Goal: Information Seeking & Learning: Learn about a topic

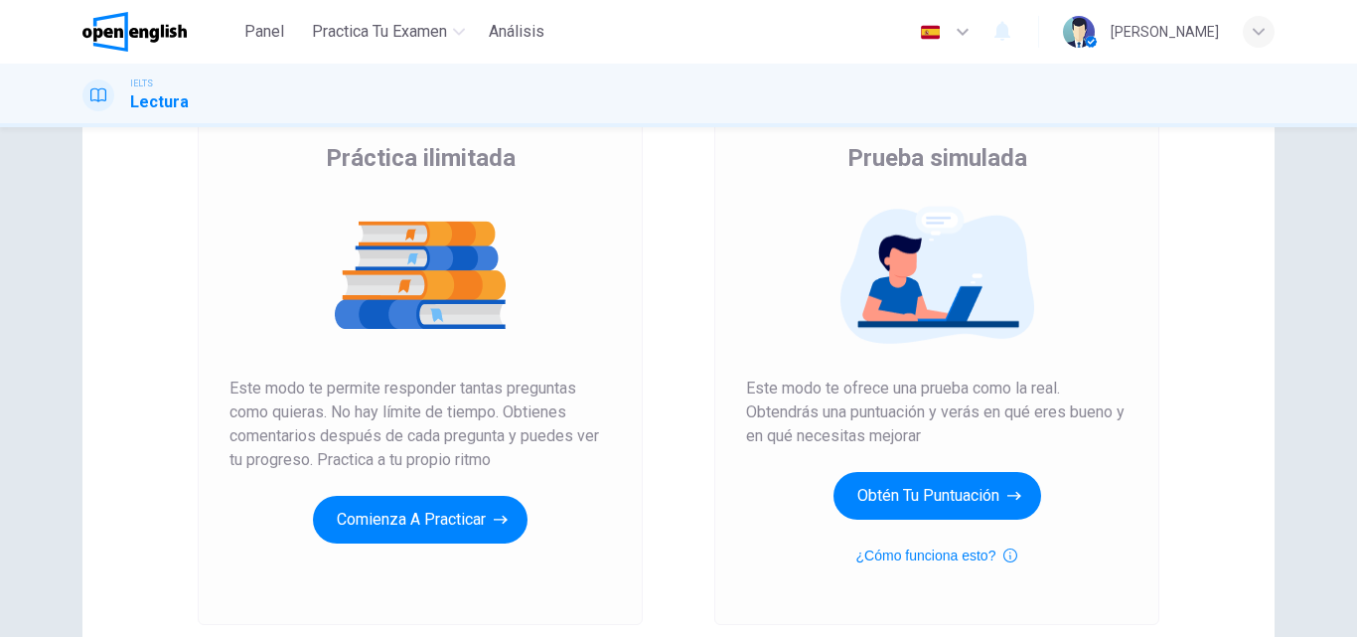
scroll to position [155, 0]
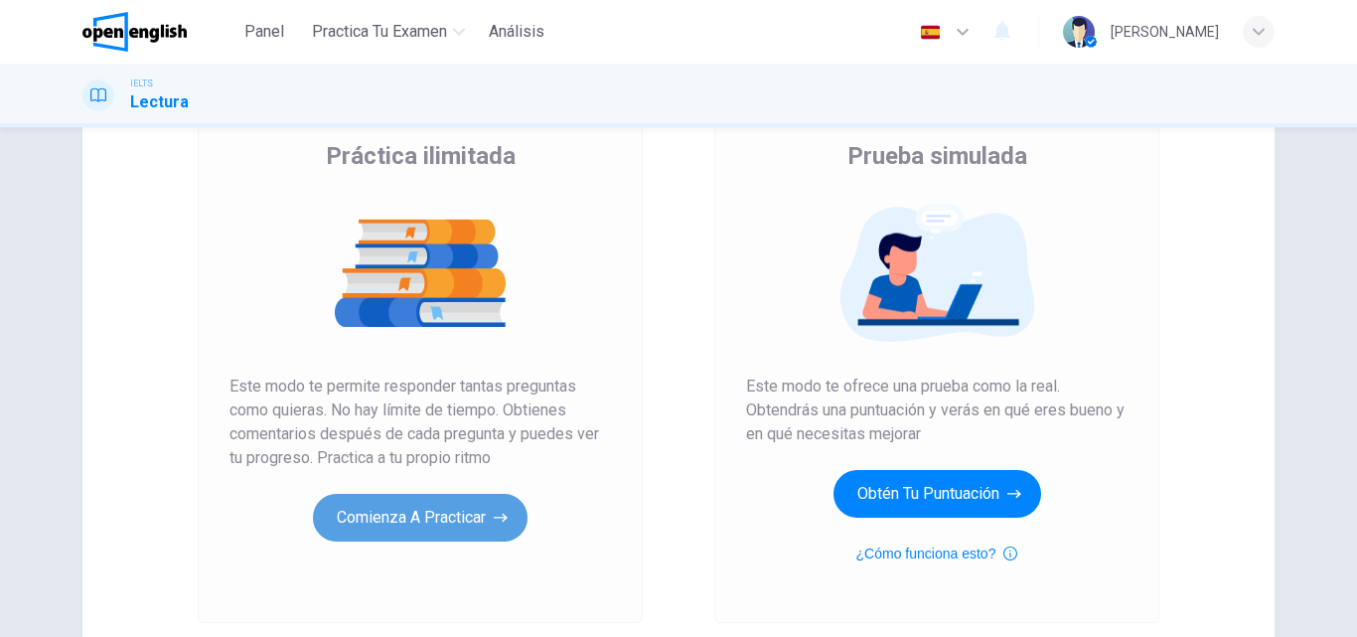
click at [465, 532] on button "Comienza a practicar" at bounding box center [420, 518] width 215 height 48
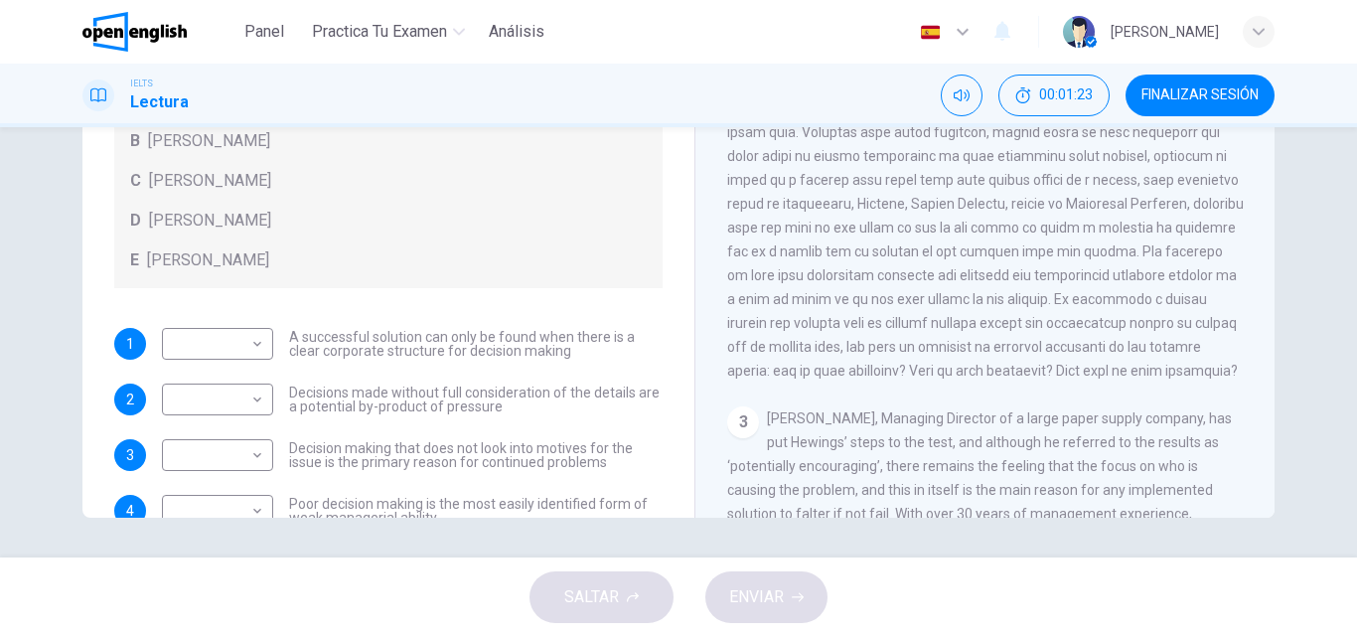
scroll to position [478, 0]
click at [924, 262] on span at bounding box center [985, 189] width 517 height 374
drag, startPoint x: 1234, startPoint y: 246, endPoint x: 1120, endPoint y: 320, distance: 135.9
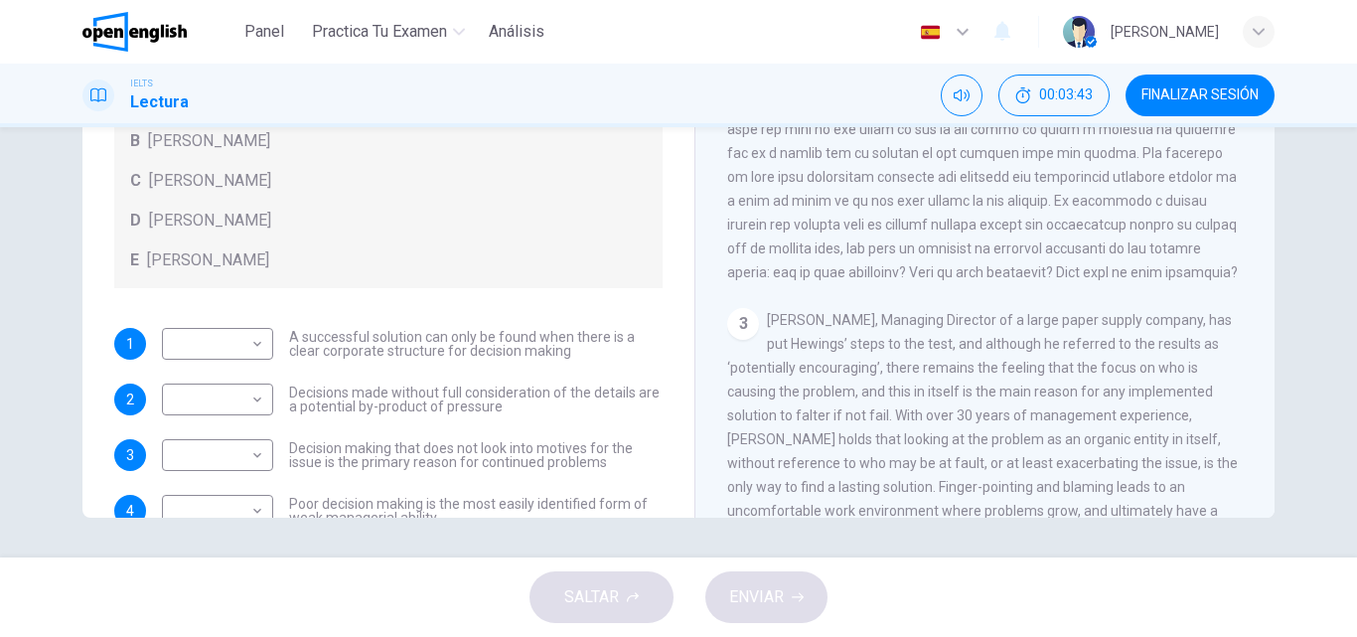
scroll to position [630, 0]
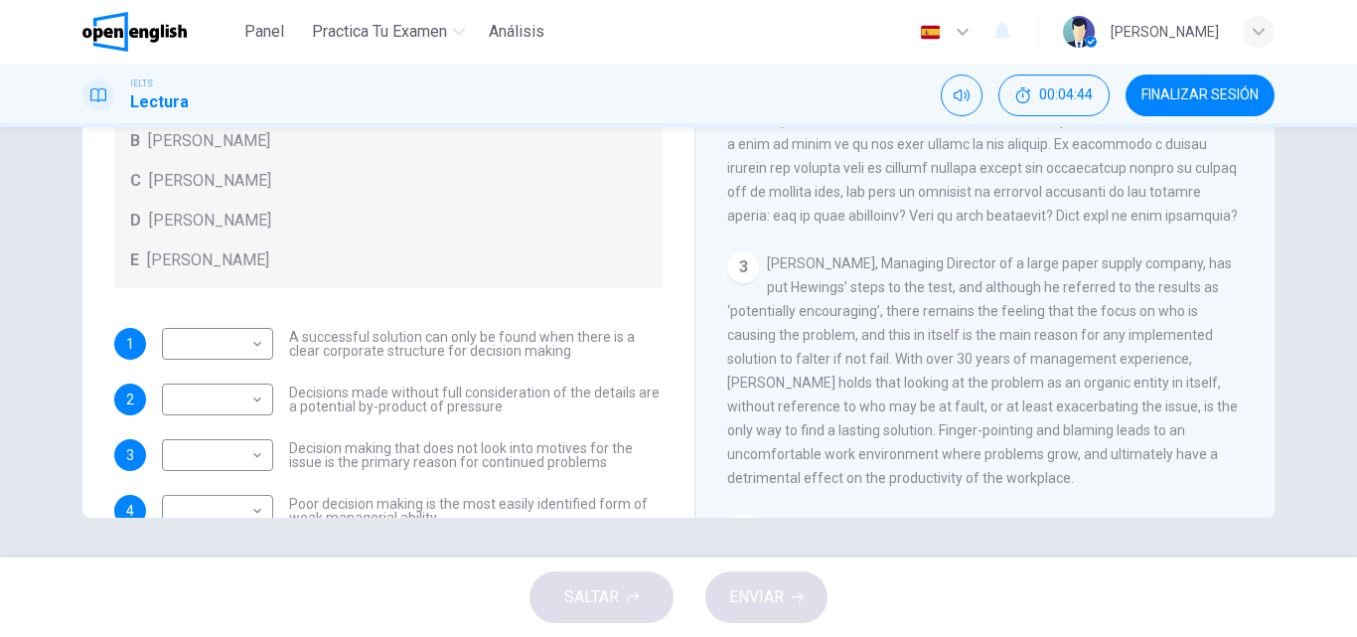
drag, startPoint x: 1266, startPoint y: 242, endPoint x: 1269, endPoint y: 168, distance: 74.6
click at [1269, 168] on div "Problem Solving and Decision Making CLIC PARA ZOOM Clic para zoom 1 In the busi…" at bounding box center [984, 188] width 580 height 722
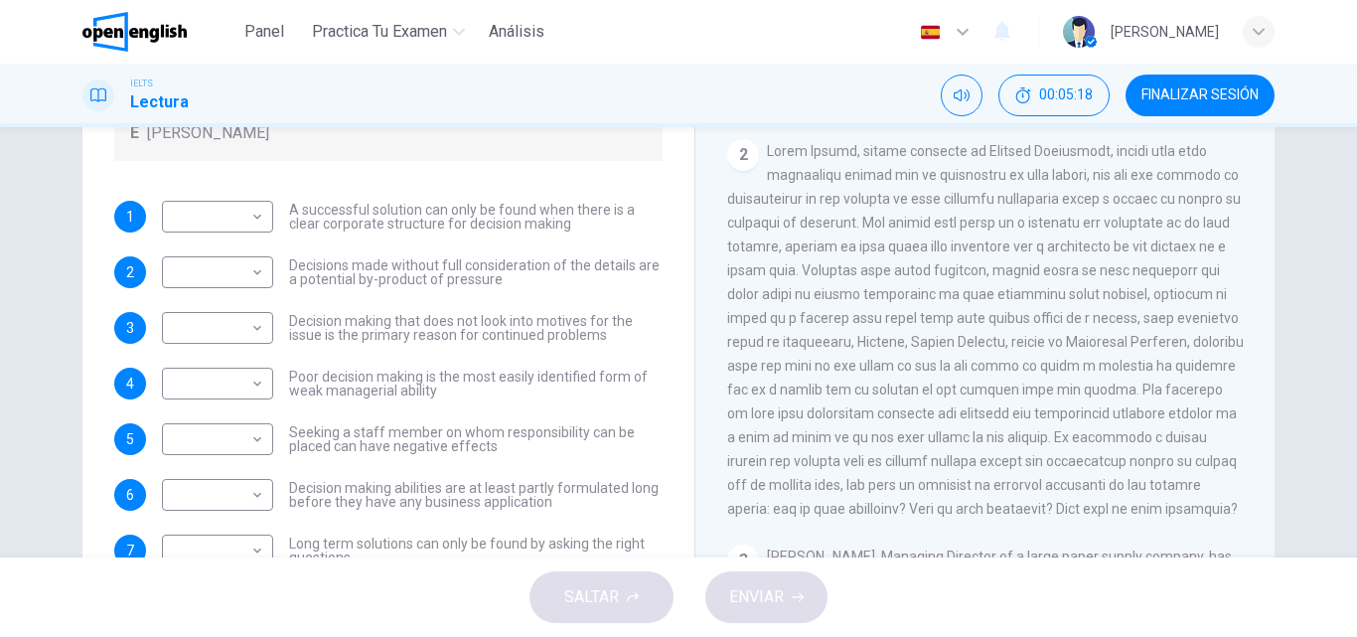
scroll to position [255, 0]
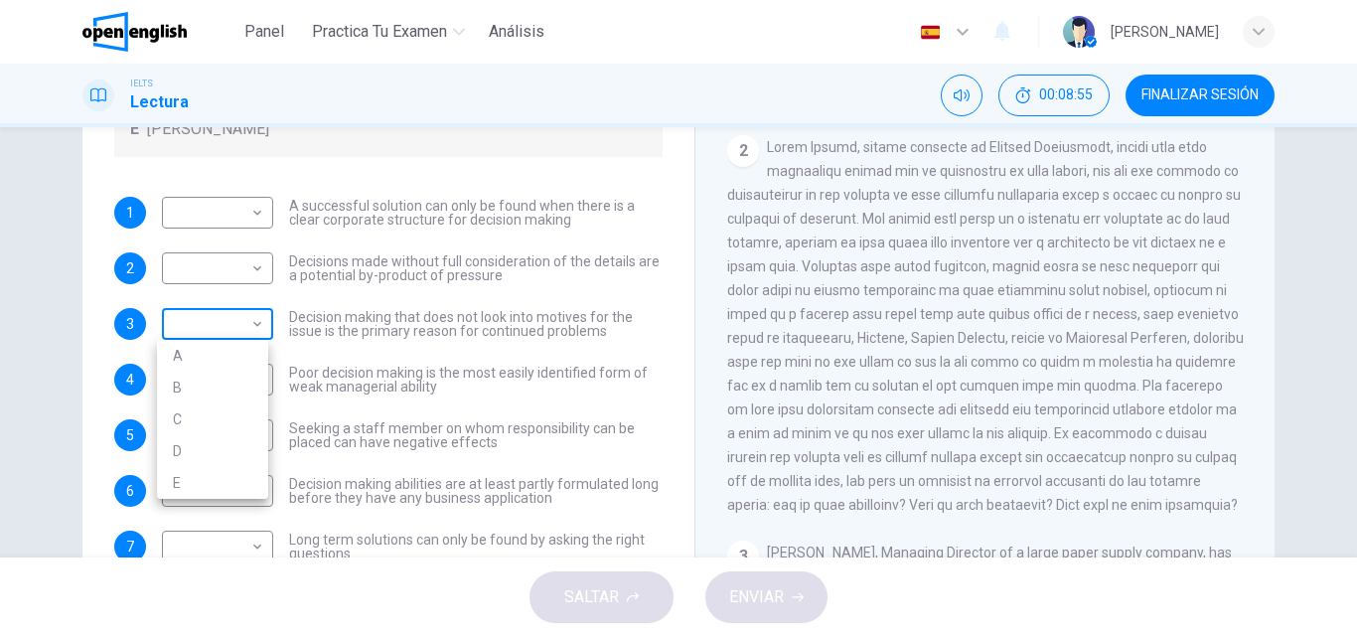
click at [226, 326] on body "Este sitio utiliza cookies, como se explica en nuestra Política de Privacidad .…" at bounding box center [678, 318] width 1357 height 637
drag, startPoint x: 1354, startPoint y: 328, endPoint x: 1356, endPoint y: 297, distance: 30.9
click at [1356, 297] on div at bounding box center [678, 318] width 1357 height 637
click at [1351, 365] on div "Preguntas 1 - 7 Match each statement with the correct person. Write the correct…" at bounding box center [678, 342] width 1357 height 430
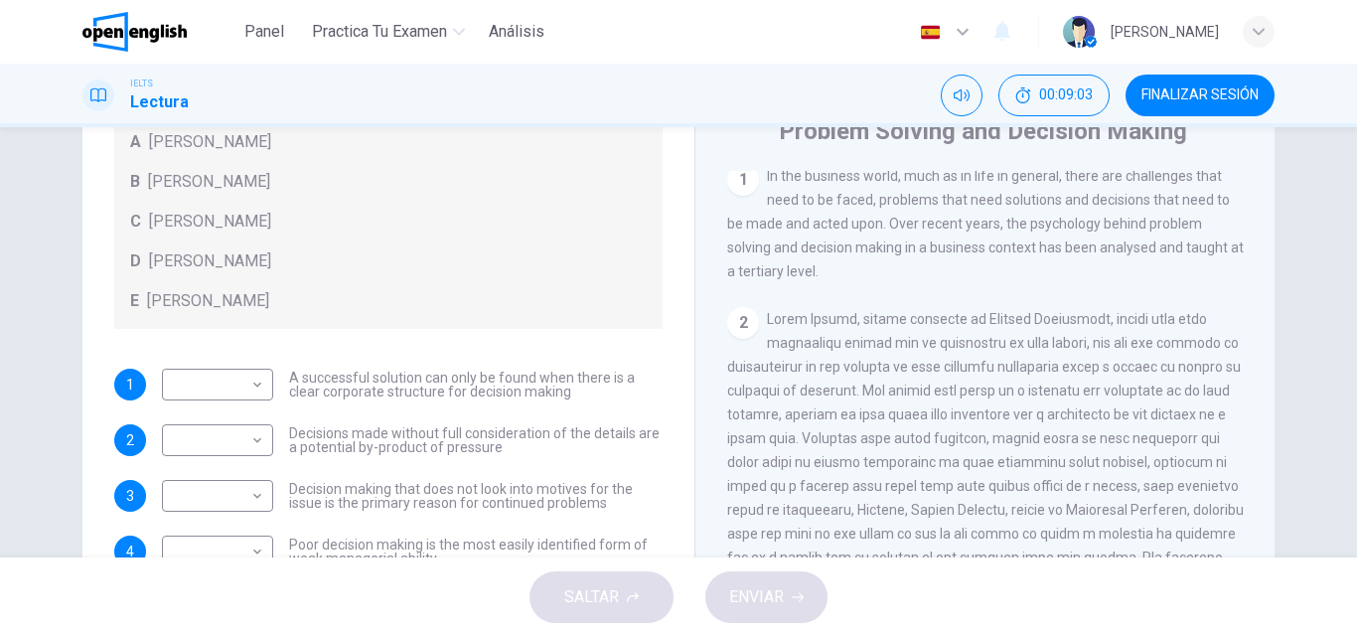
scroll to position [85, 0]
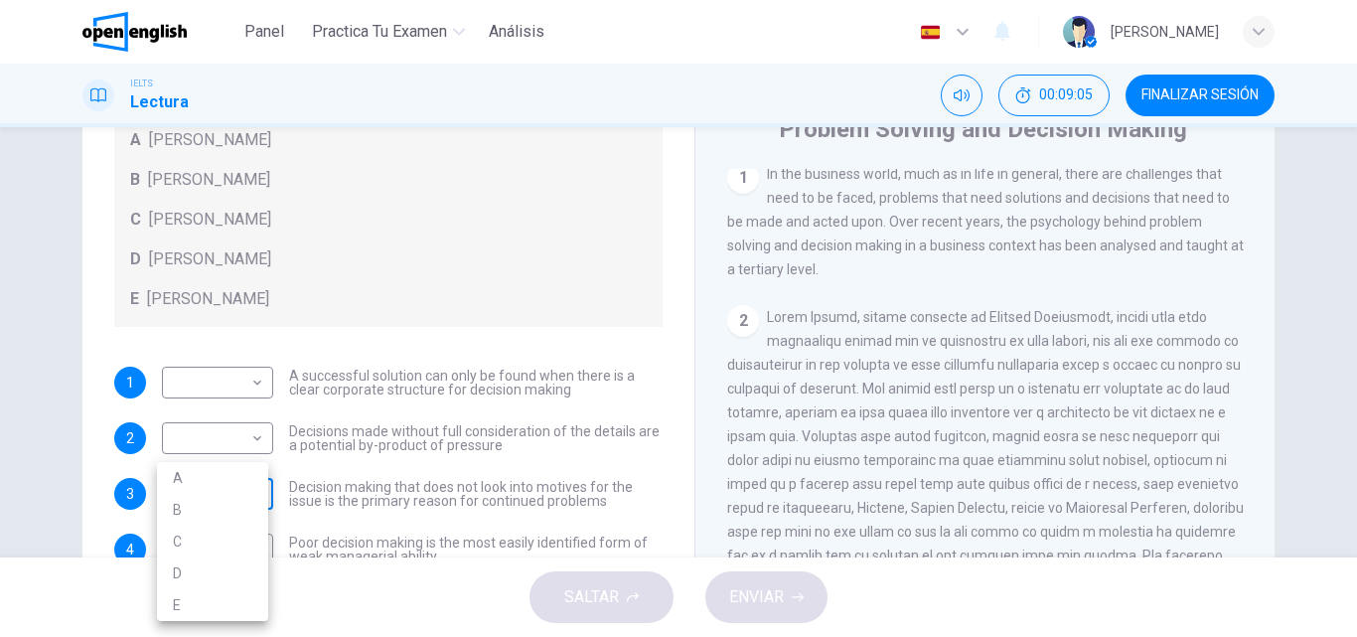
click at [241, 505] on body "Este sitio utiliza cookies, como se explica en nuestra Política de Privacidad .…" at bounding box center [678, 318] width 1357 height 637
click at [166, 478] on li "A" at bounding box center [212, 478] width 111 height 32
type input "*"
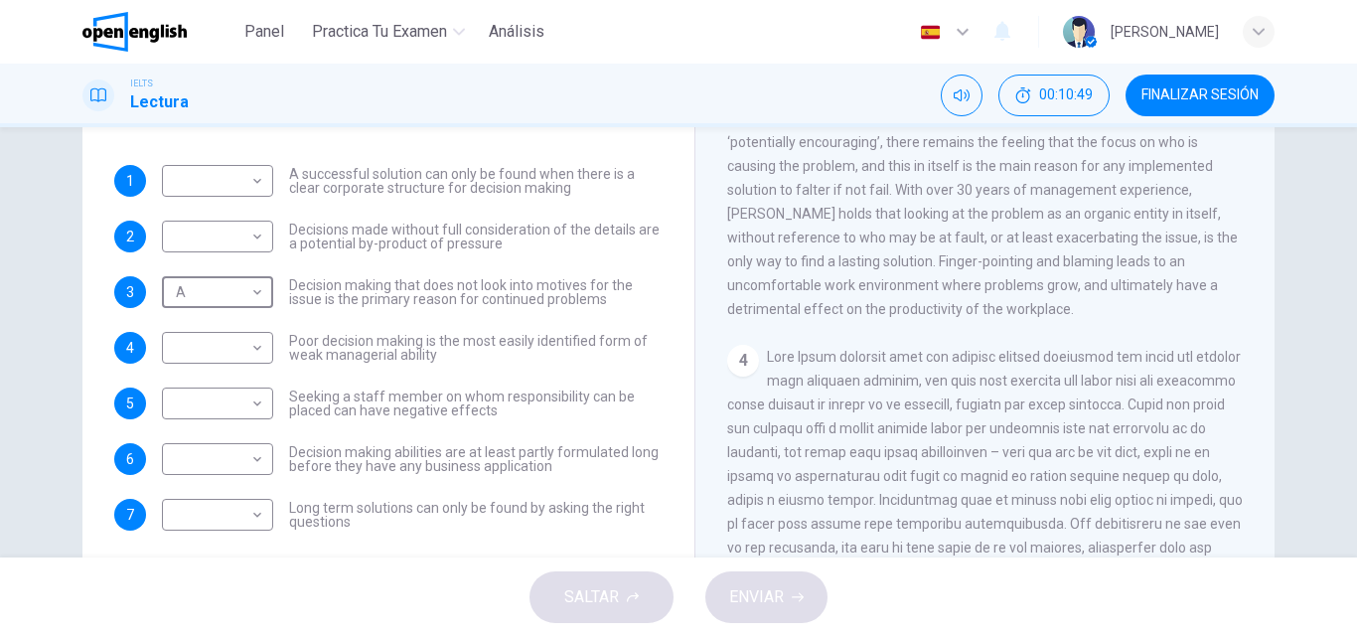
scroll to position [289, 0]
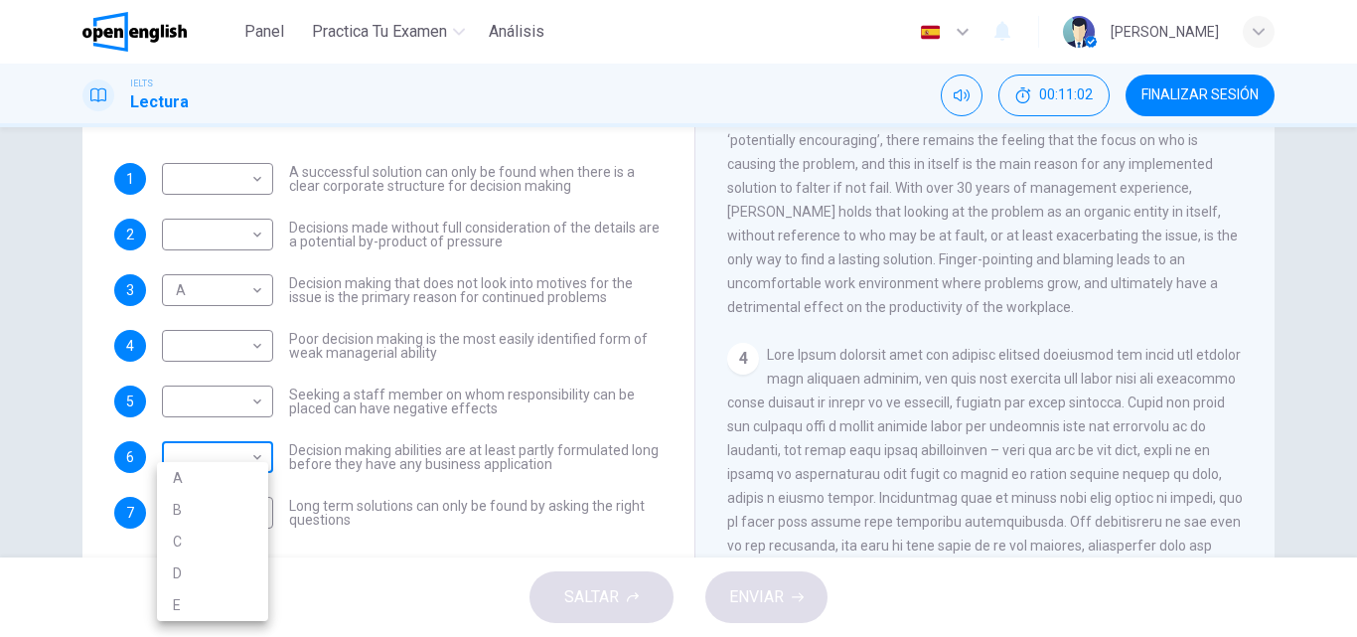
click at [230, 456] on body "Este sitio utiliza cookies, como se explica en nuestra Política de Privacidad .…" at bounding box center [678, 318] width 1357 height 637
drag, startPoint x: 188, startPoint y: 505, endPoint x: 227, endPoint y: 499, distance: 39.2
click at [187, 505] on li "B" at bounding box center [212, 510] width 111 height 32
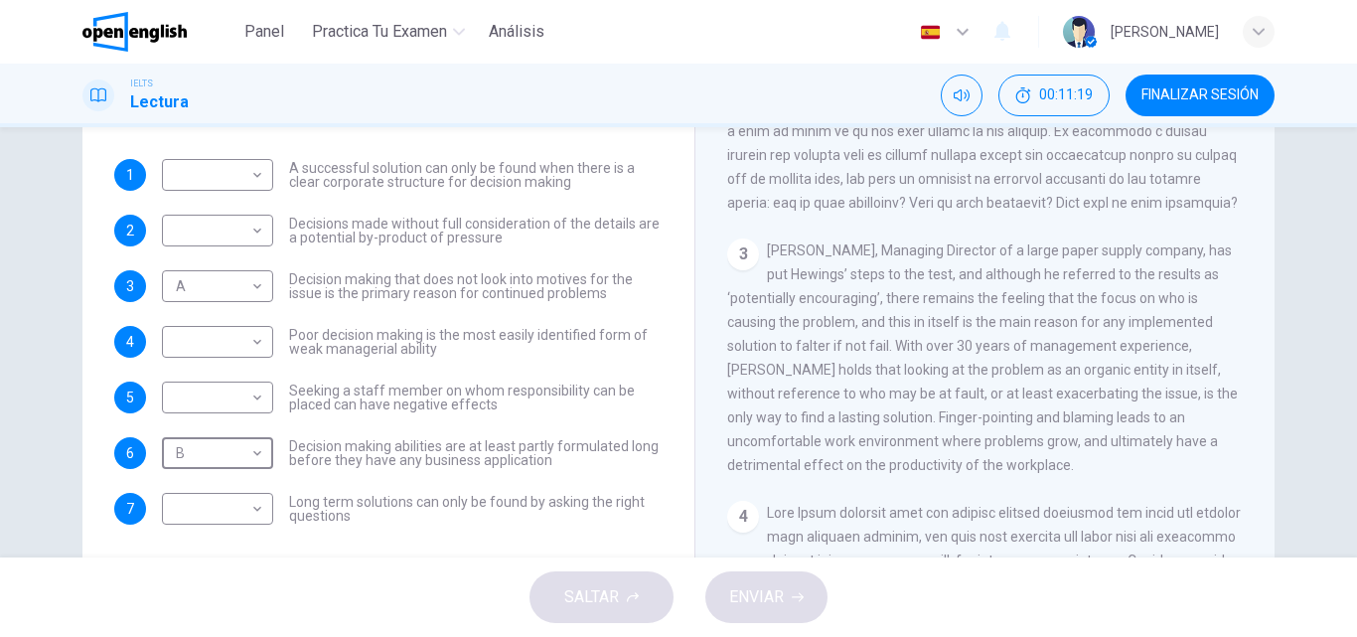
scroll to position [300, 0]
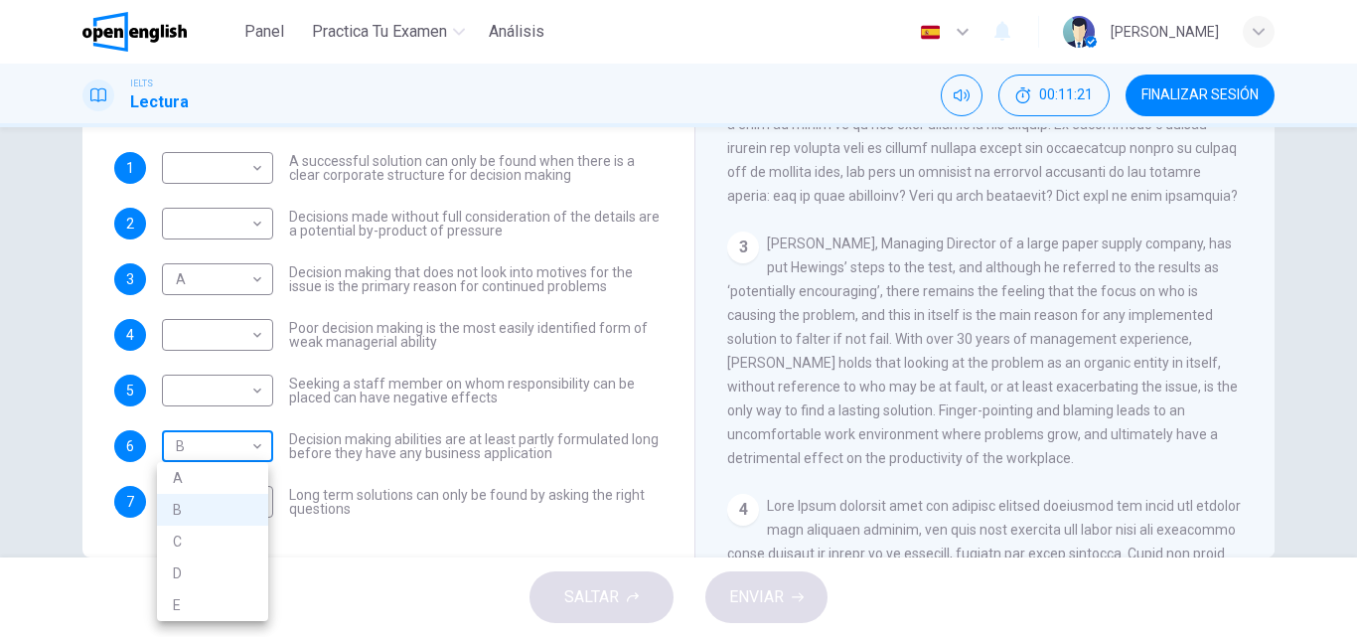
click at [211, 442] on body "Este sitio utiliza cookies, como se explica en nuestra Política de Privacidad .…" at bounding box center [678, 318] width 1357 height 637
click at [174, 545] on li "C" at bounding box center [212, 542] width 111 height 32
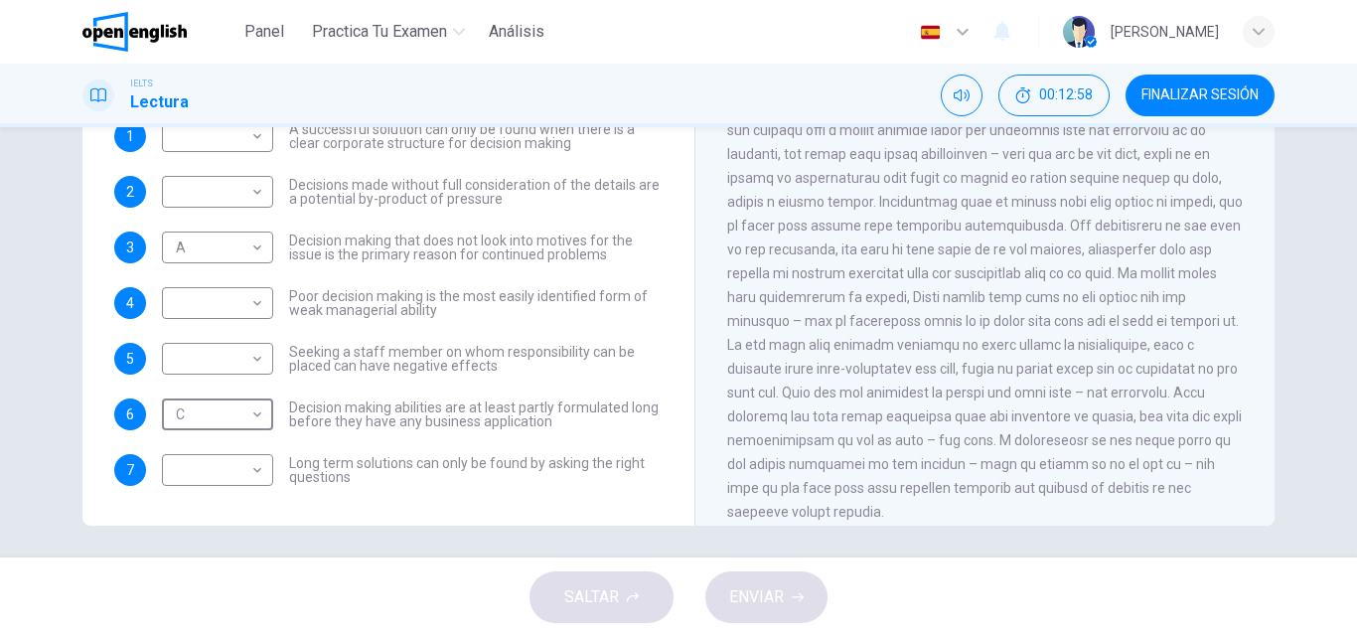
scroll to position [340, 0]
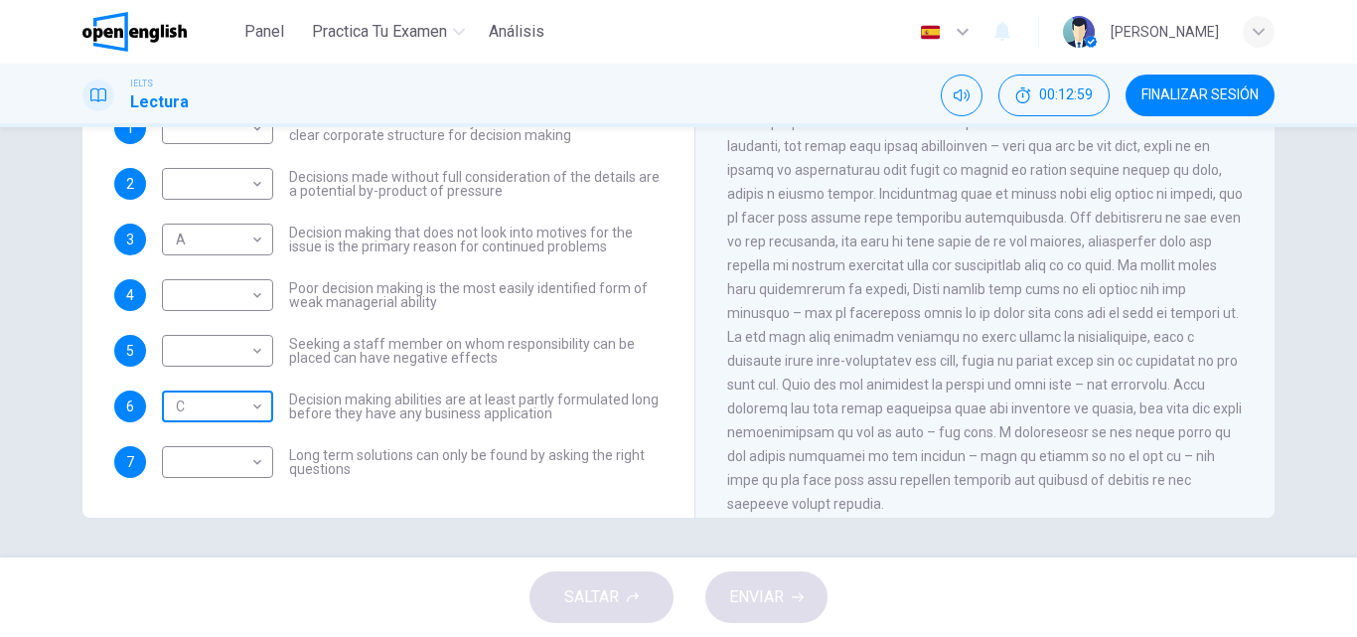
click at [190, 409] on body "Este sitio utiliza cookies, como se explica en nuestra Política de Privacidad .…" at bounding box center [678, 318] width 1357 height 637
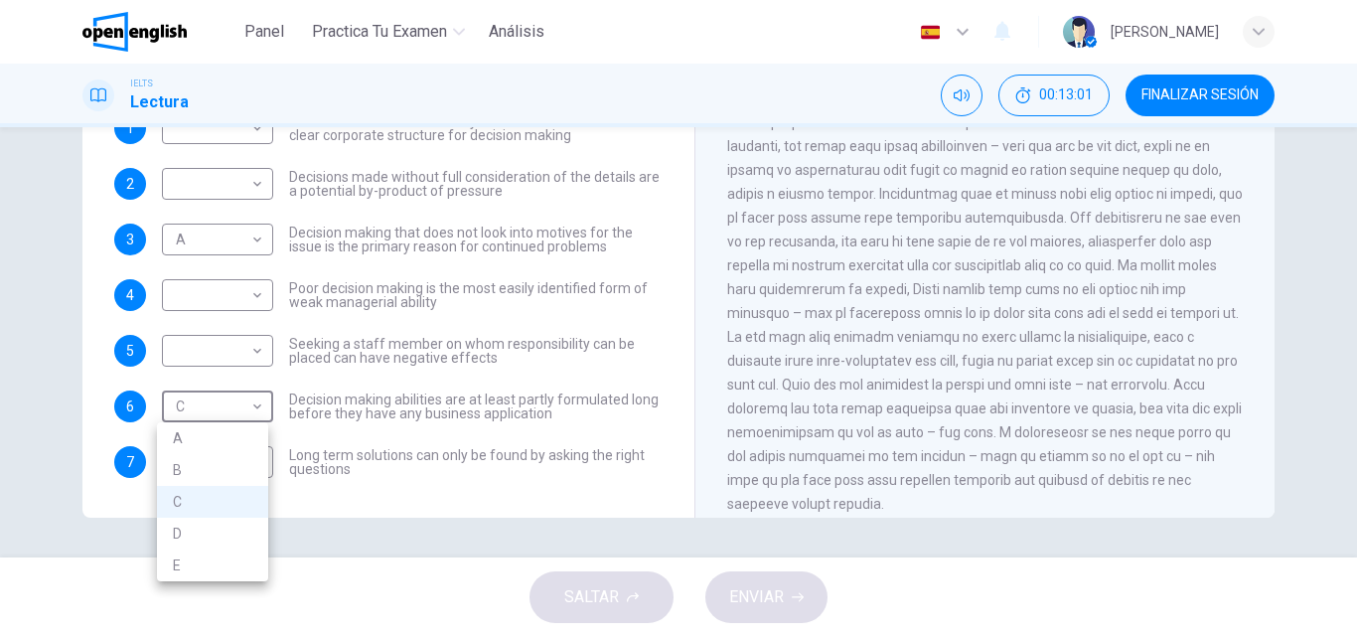
click at [194, 537] on li "D" at bounding box center [212, 534] width 111 height 32
type input "*"
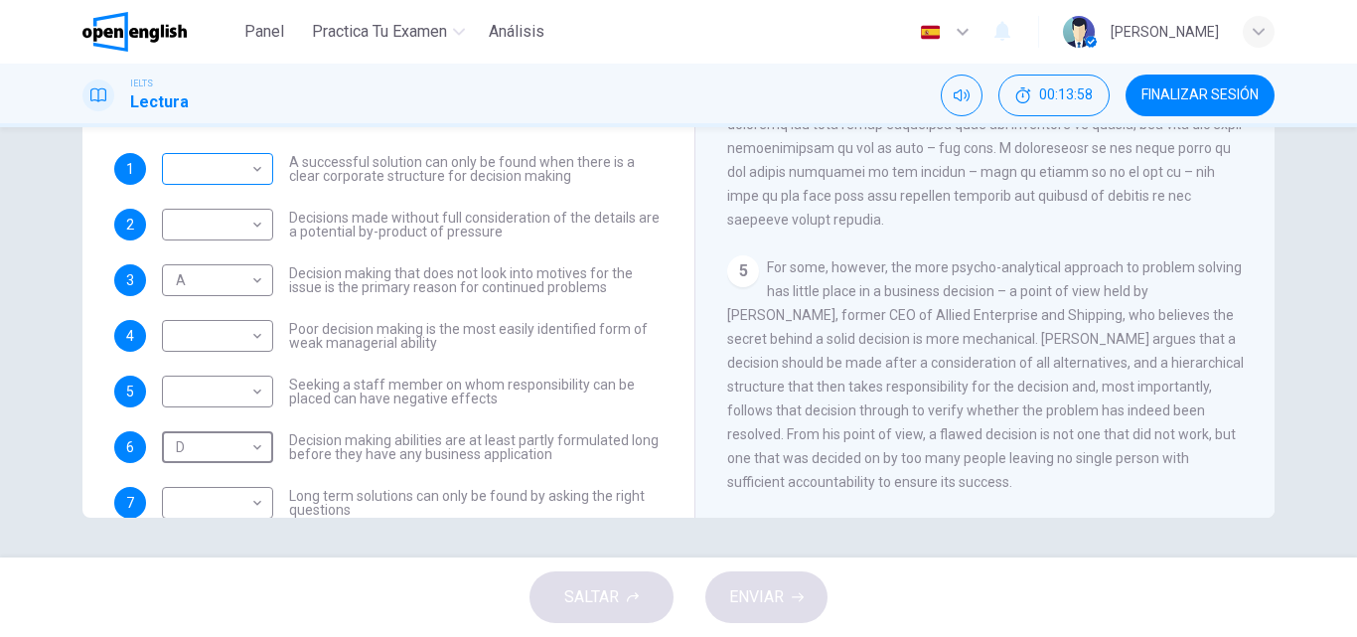
click at [200, 177] on body "Este sitio utiliza cookies, como se explica en nuestra Política de Privacidad .…" at bounding box center [678, 318] width 1357 height 637
drag, startPoint x: 1356, startPoint y: 402, endPoint x: 1292, endPoint y: 209, distance: 204.2
click at [1292, 209] on div at bounding box center [678, 318] width 1357 height 637
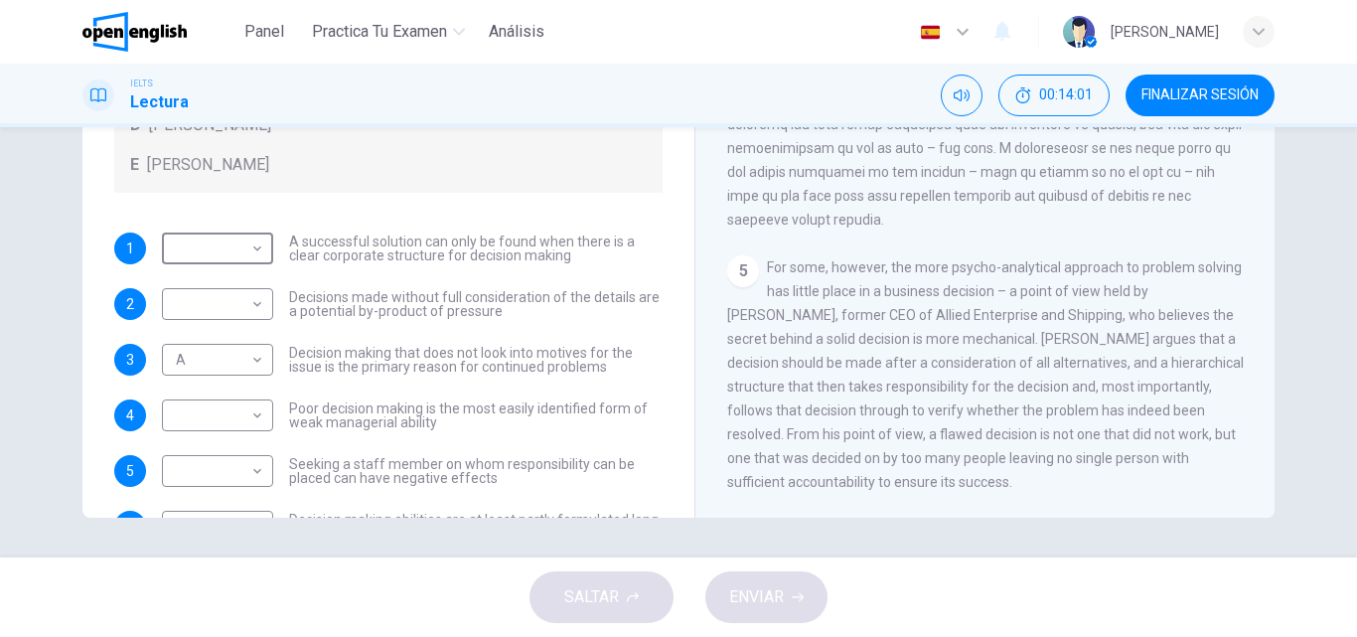
scroll to position [0, 0]
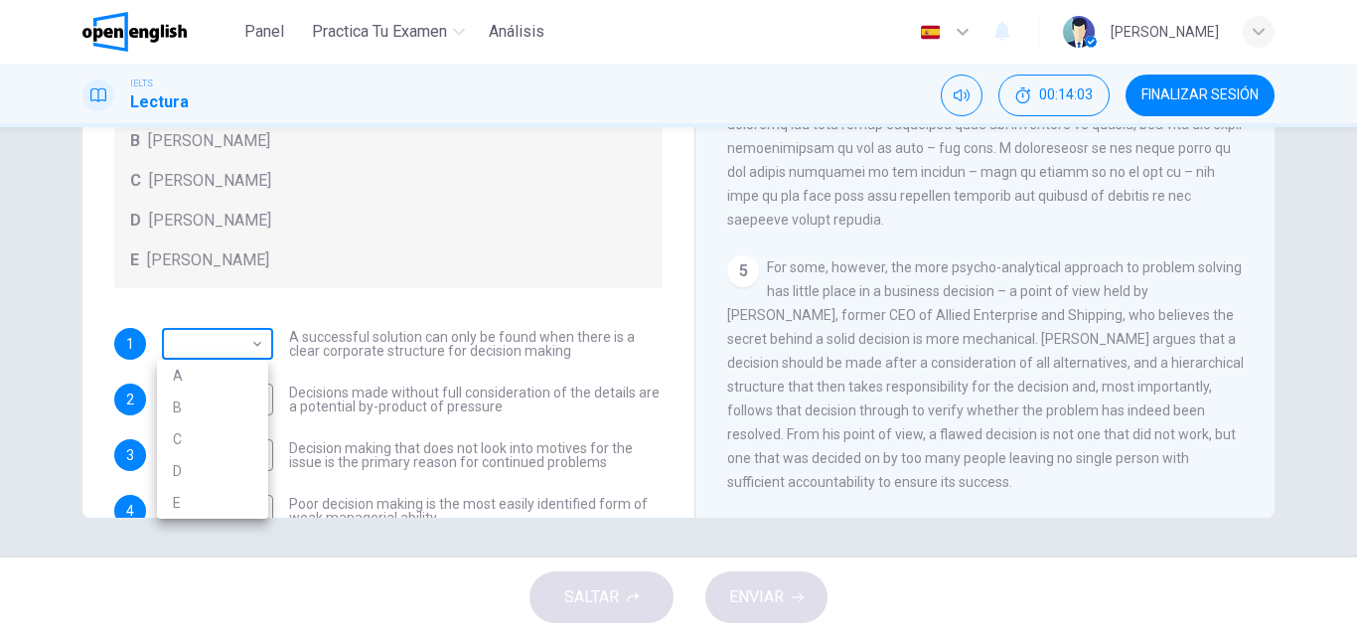
click at [221, 347] on body "Este sitio utiliza cookies, como se explica en nuestra Política de Privacidad .…" at bounding box center [678, 318] width 1357 height 637
click at [180, 498] on li "E" at bounding box center [212, 503] width 111 height 32
type input "*"
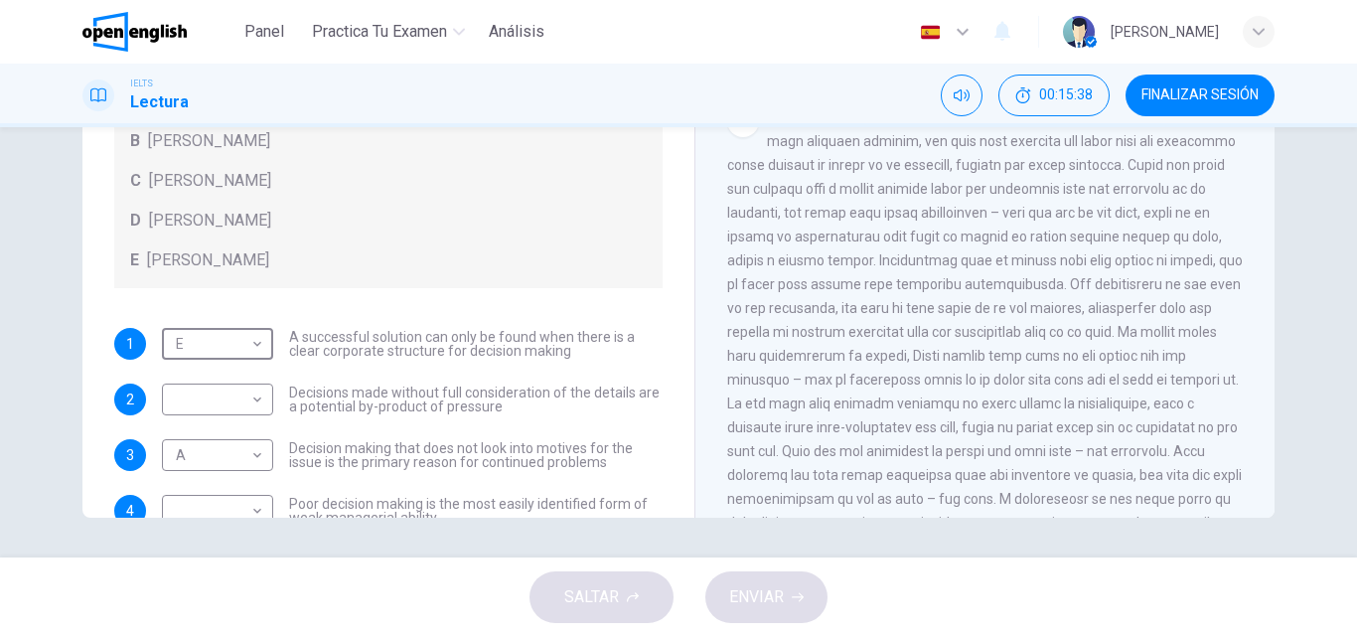
scroll to position [1041, 0]
drag, startPoint x: 662, startPoint y: 303, endPoint x: 672, endPoint y: 207, distance: 96.9
click at [672, 207] on div "Preguntas 1 - 7 Match each statement with the correct person. Write the correct…" at bounding box center [388, 182] width 580 height 671
click at [1348, 433] on div "Preguntas 1 - 7 Match each statement with the correct person. Write the correct…" at bounding box center [678, 342] width 1357 height 430
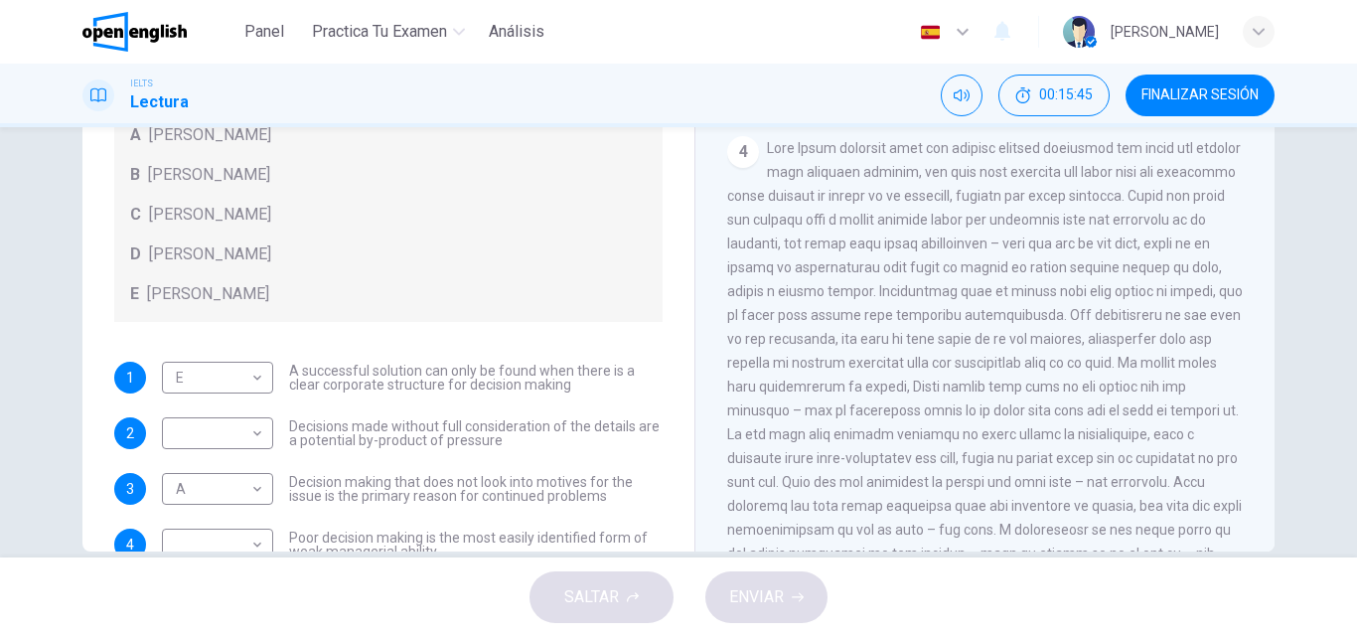
scroll to position [340, 0]
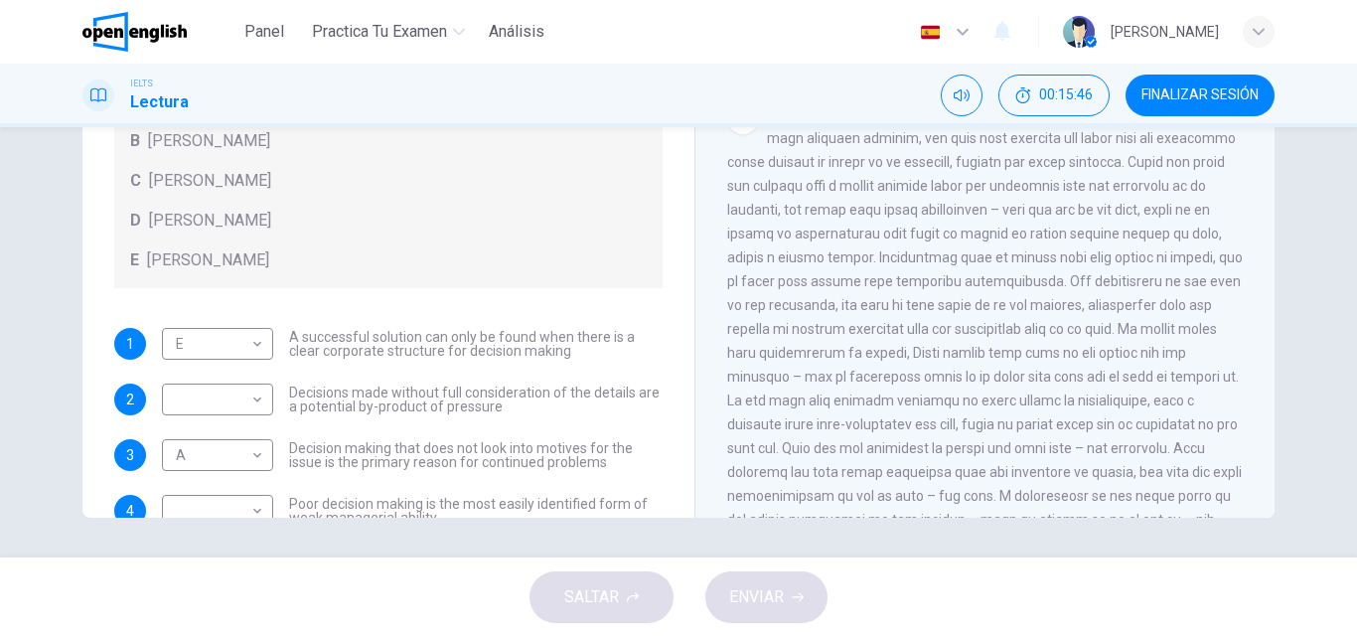
click at [1344, 366] on div "Preguntas 1 - 7 Match each statement with the correct person. Write the correct…" at bounding box center [678, 342] width 1357 height 430
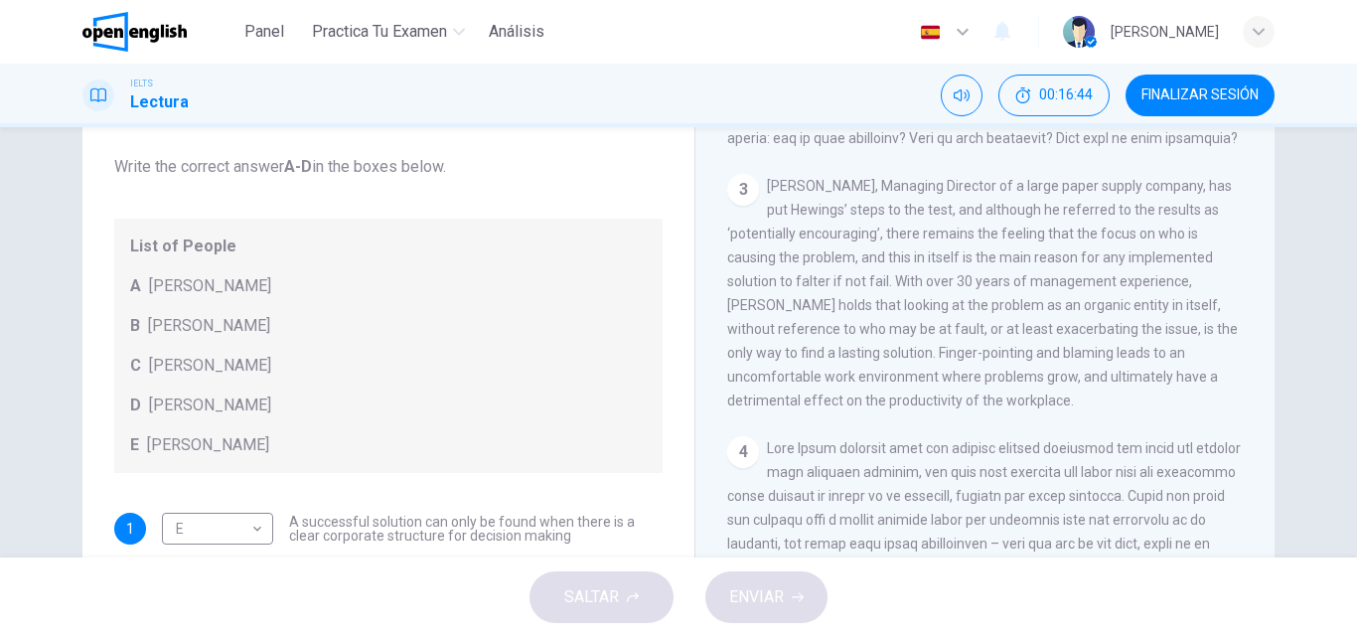
scroll to position [964, 0]
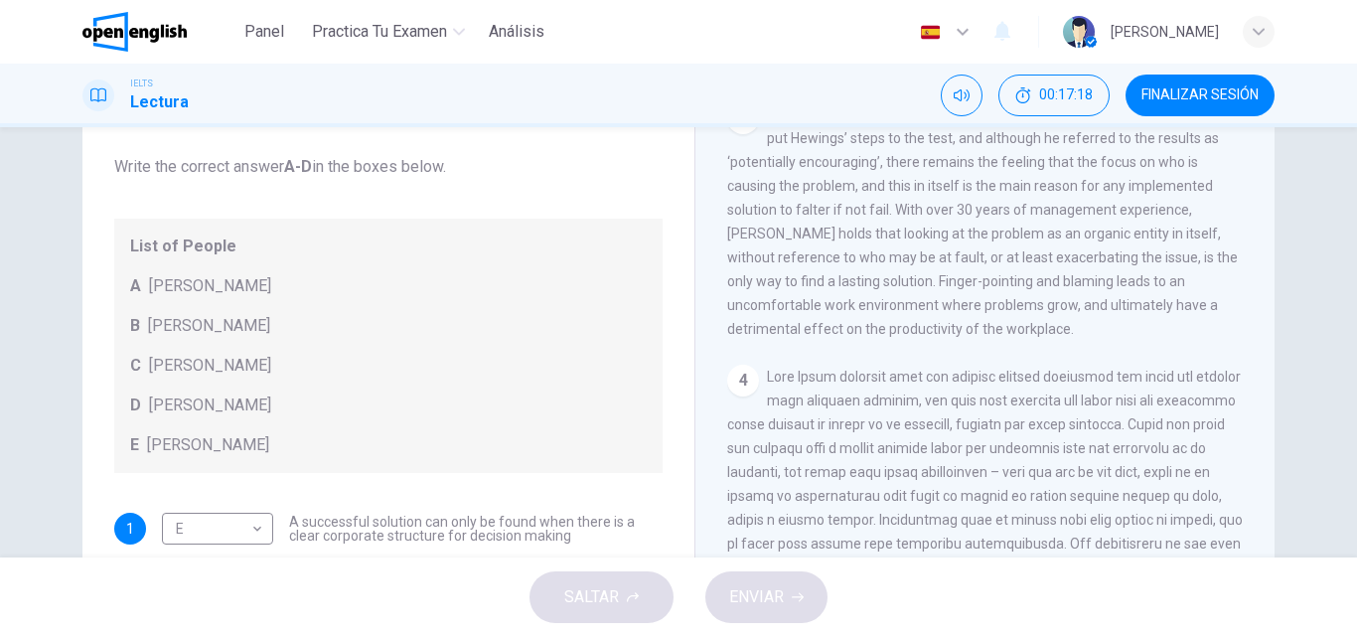
drag, startPoint x: 768, startPoint y: 160, endPoint x: 929, endPoint y: 161, distance: 161.0
click at [929, 161] on span "[PERSON_NAME], Managing Director of a large paper supply company, has put Hewin…" at bounding box center [982, 221] width 511 height 230
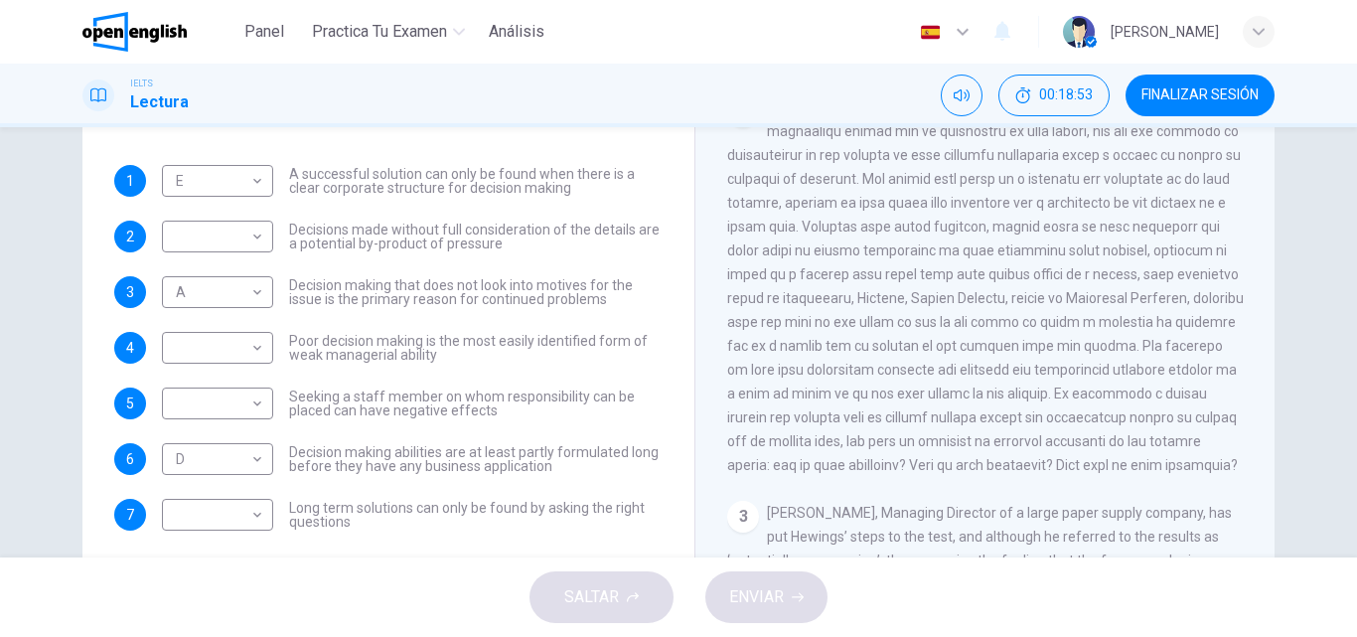
scroll to position [472, 0]
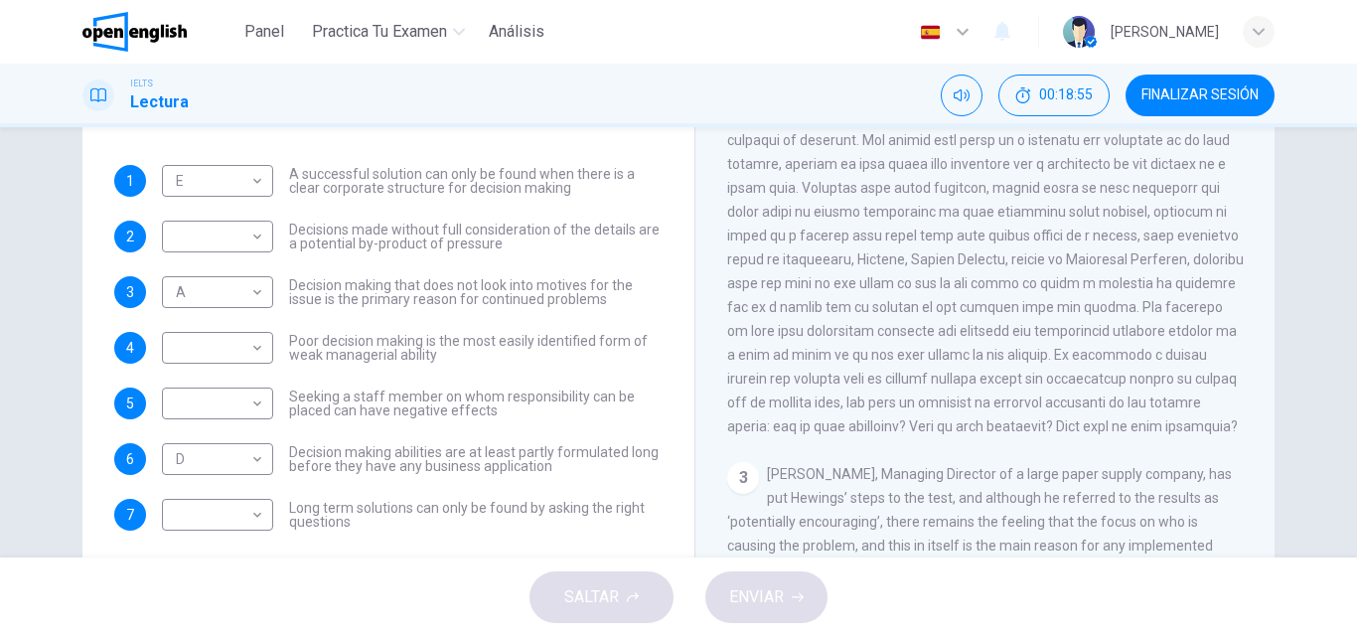
drag, startPoint x: 1074, startPoint y: 275, endPoint x: 840, endPoint y: 315, distance: 237.8
click at [785, 323] on span at bounding box center [985, 248] width 517 height 374
drag, startPoint x: 1078, startPoint y: 272, endPoint x: 1176, endPoint y: 317, distance: 108.0
click at [1176, 317] on span at bounding box center [985, 248] width 517 height 374
click at [242, 241] on body "Este sitio utiliza cookies, como se explica en nuestra Política de Privacidad .…" at bounding box center [678, 318] width 1357 height 637
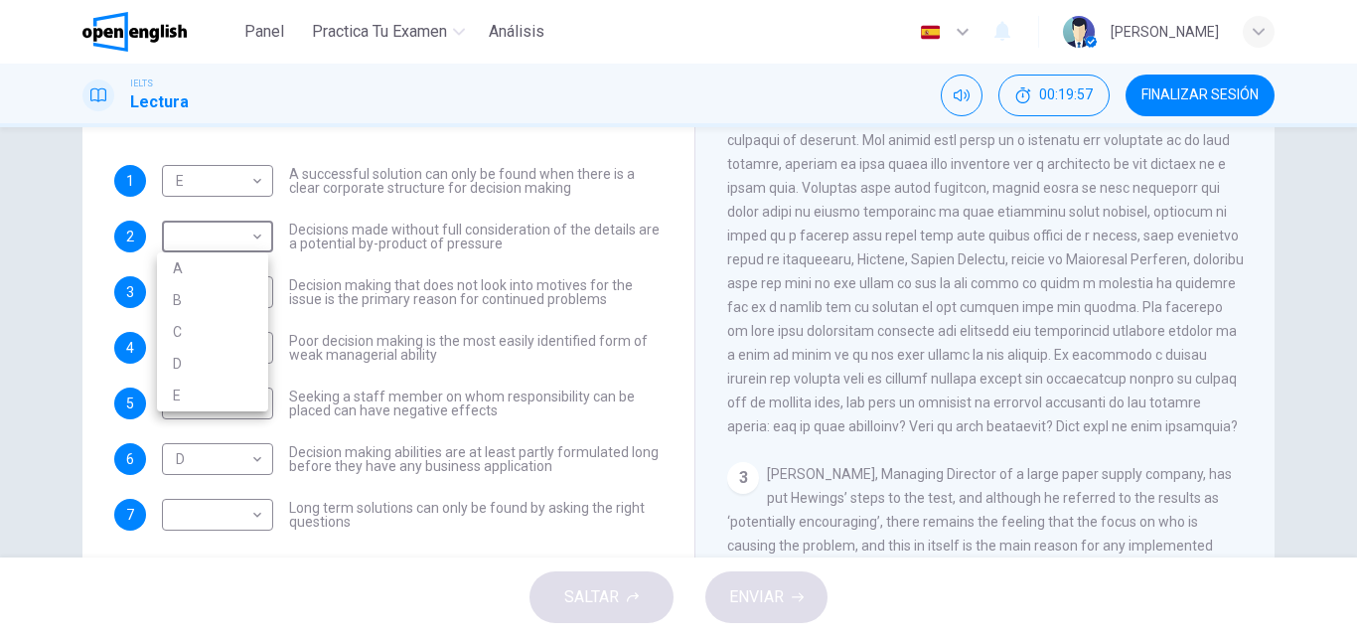
drag, startPoint x: 664, startPoint y: 304, endPoint x: 684, endPoint y: 228, distance: 79.0
click at [671, 206] on div at bounding box center [678, 318] width 1357 height 637
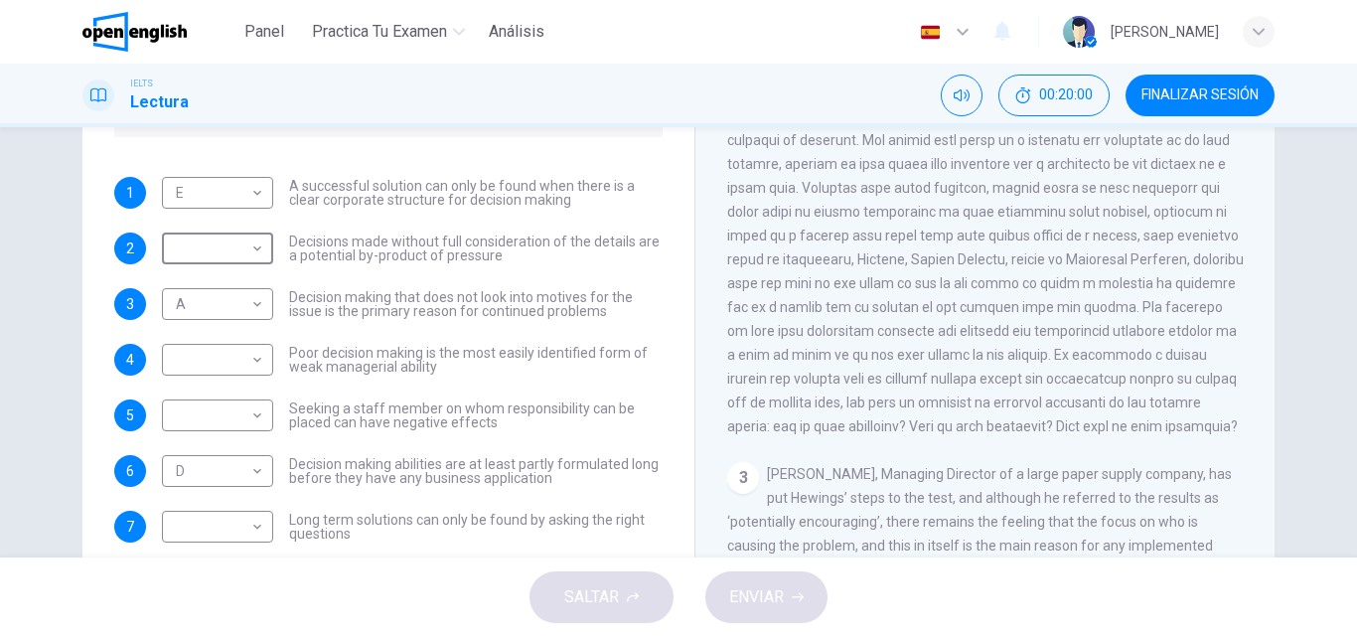
scroll to position [216, 0]
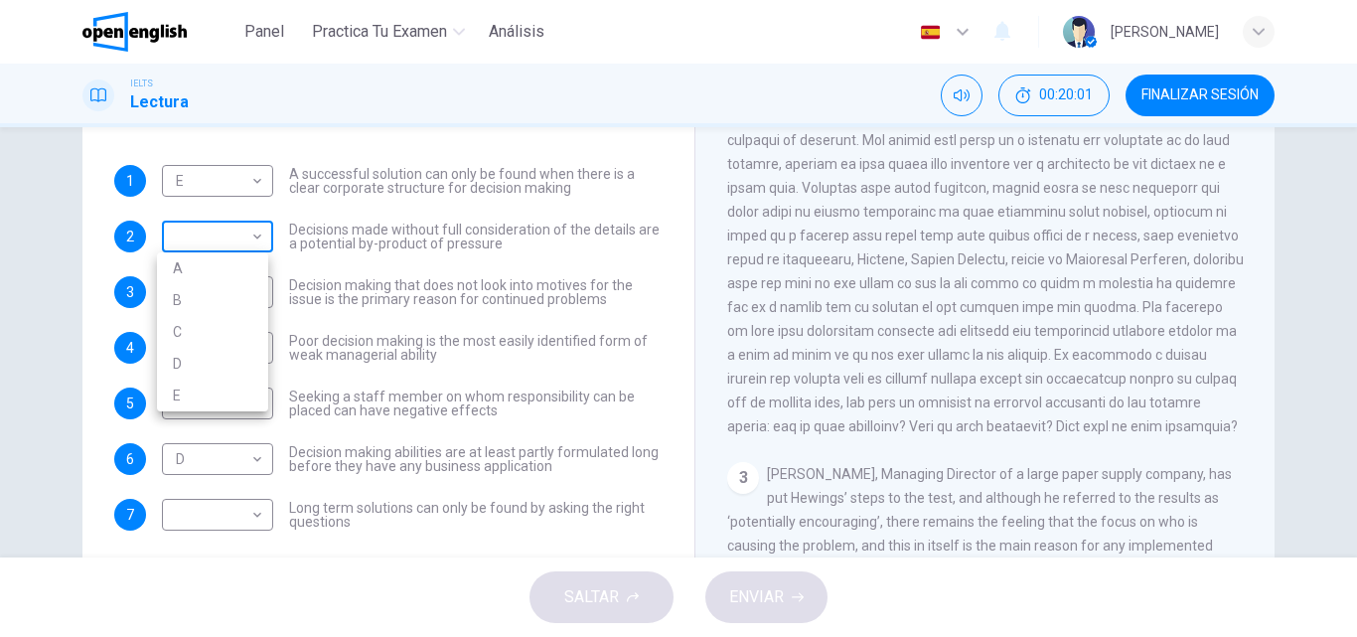
click at [201, 236] on body "Este sitio utiliza cookies, como se explica en nuestra Política de Privacidad .…" at bounding box center [678, 318] width 1357 height 637
click at [194, 302] on li "B" at bounding box center [212, 300] width 111 height 32
type input "*"
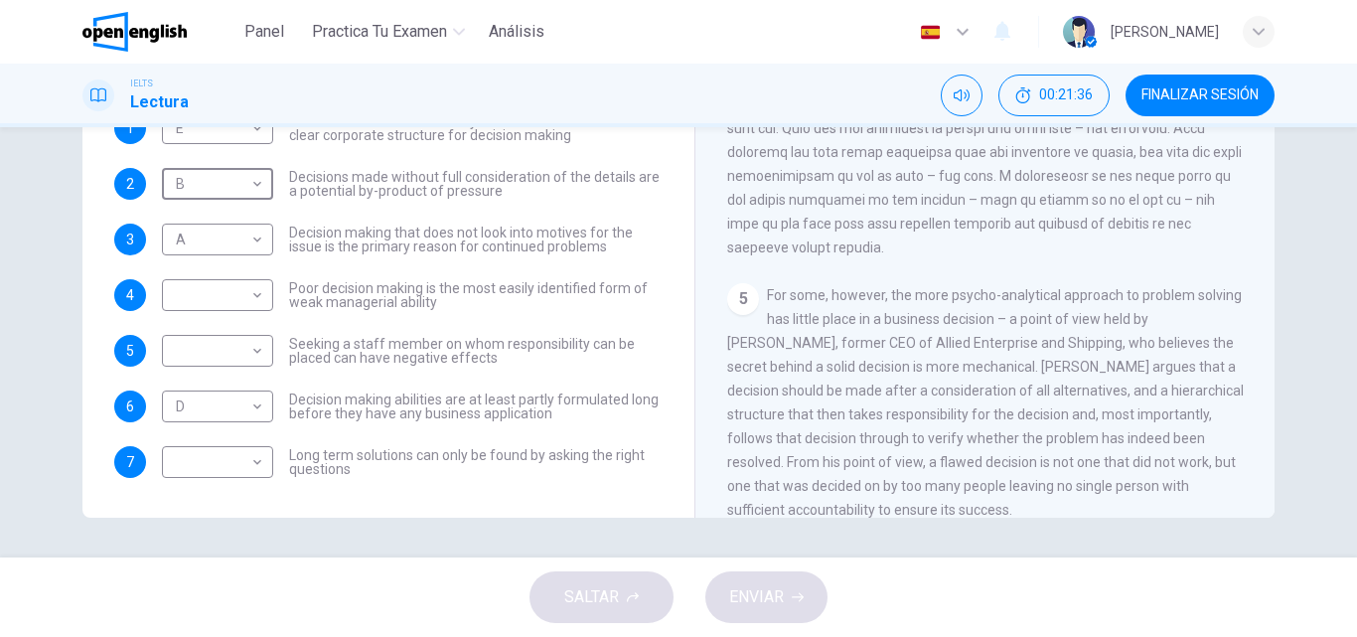
scroll to position [1450, 0]
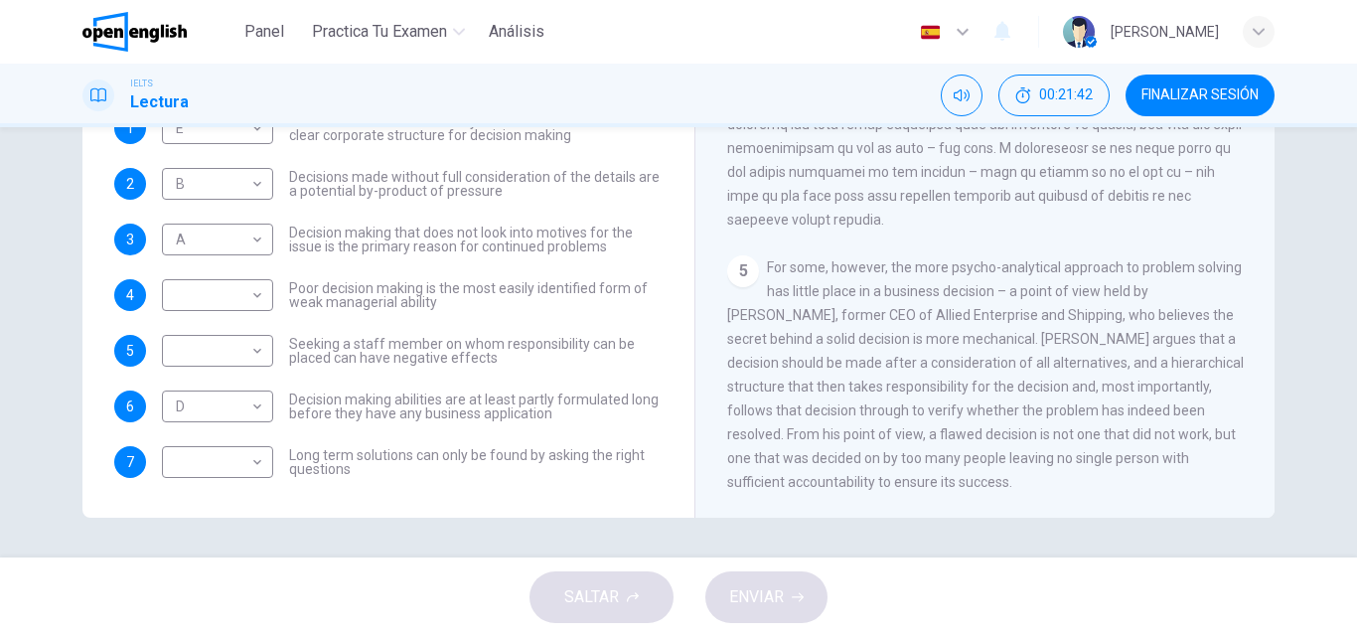
drag, startPoint x: 1172, startPoint y: 274, endPoint x: 594, endPoint y: 346, distance: 582.6
click at [594, 346] on div "Preguntas 1 - 7 Match each statement with the correct person. Write the correct…" at bounding box center [678, 172] width 1192 height 690
click at [193, 359] on body "Este sitio utiliza cookies, como se explica en nuestra Política de Privacidad .…" at bounding box center [678, 318] width 1357 height 637
drag, startPoint x: 675, startPoint y: 432, endPoint x: 682, endPoint y: 216, distance: 216.7
click at [682, 216] on div at bounding box center [678, 318] width 1357 height 637
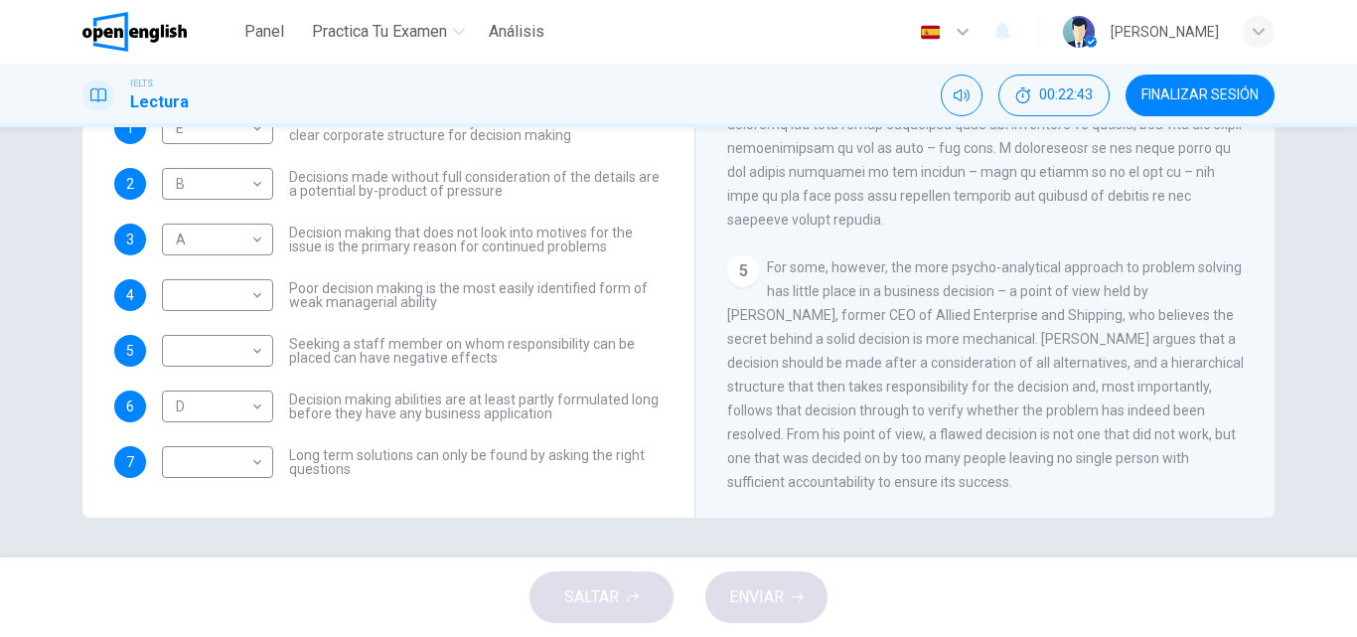
click at [658, 262] on div "Preguntas 1 - 7 Match each statement with the correct person. Write the correct…" at bounding box center [388, 64] width 580 height 866
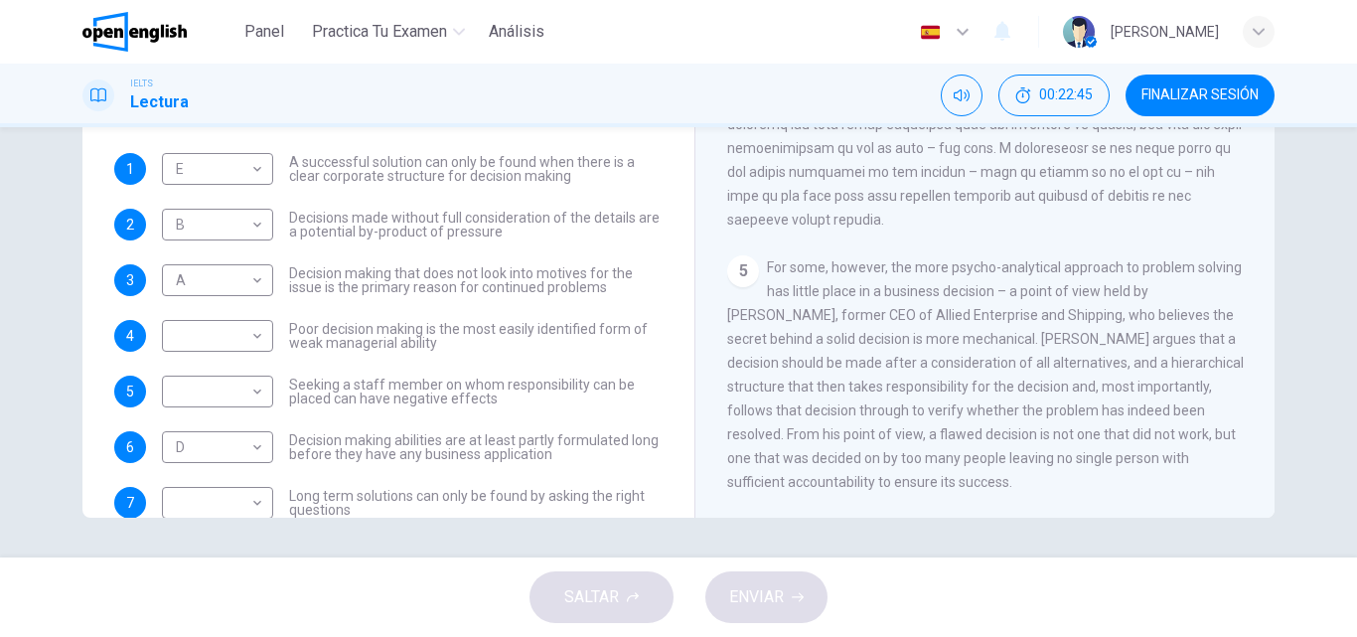
scroll to position [216, 0]
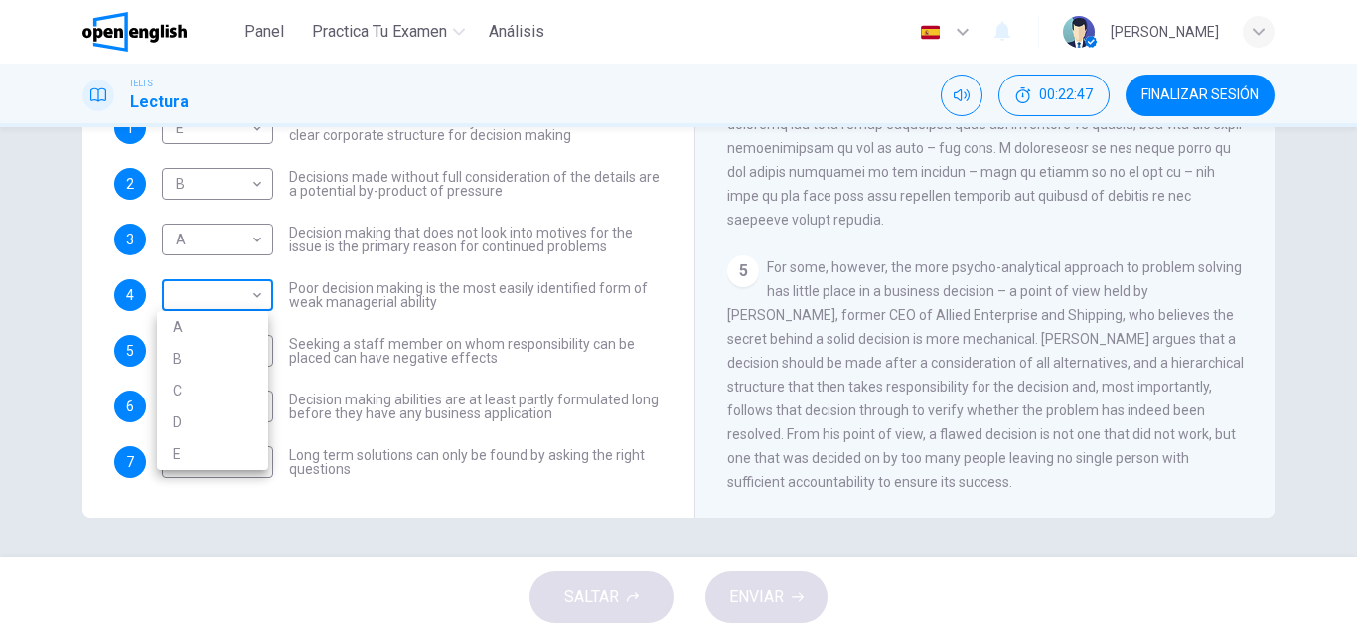
click at [235, 295] on body "Este sitio utiliza cookies, como se explica en nuestra Política de Privacidad .…" at bounding box center [678, 318] width 1357 height 637
click at [422, 329] on div at bounding box center [678, 318] width 1357 height 637
click at [249, 286] on body "Este sitio utiliza cookies, como se explica en nuestra Política de Privacidad .…" at bounding box center [678, 318] width 1357 height 637
click at [190, 464] on li "E" at bounding box center [212, 454] width 111 height 32
type input "*"
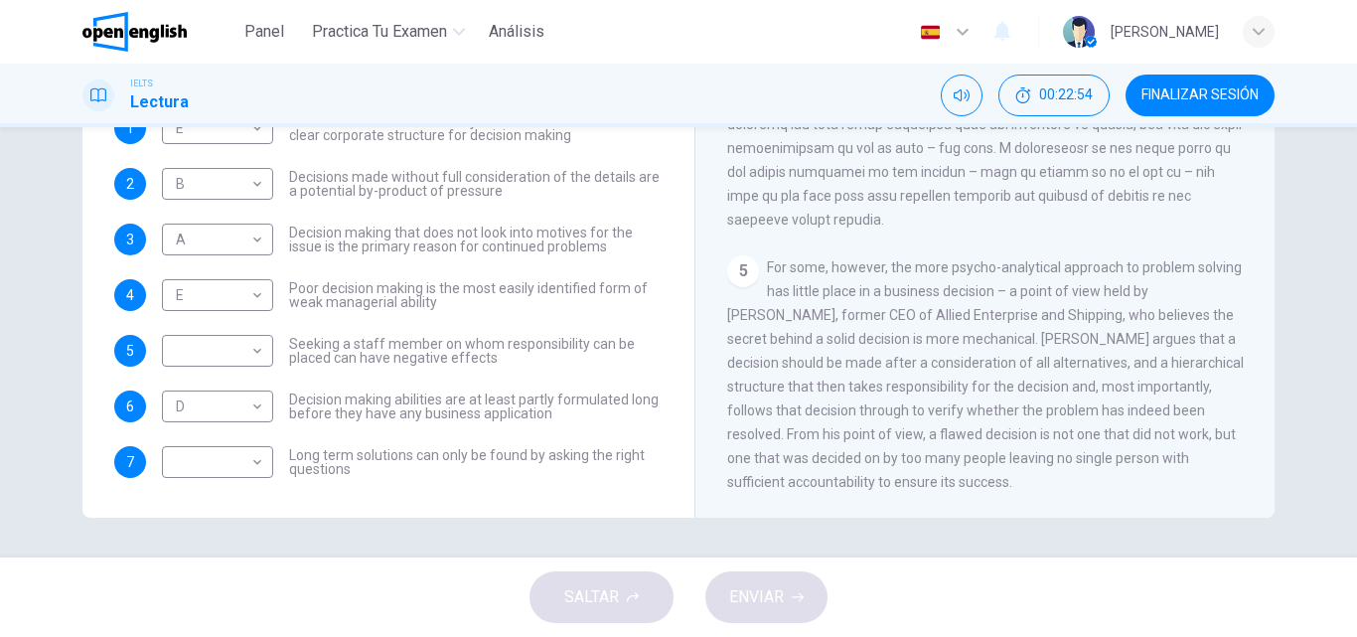
drag, startPoint x: 674, startPoint y: 485, endPoint x: 671, endPoint y: 352, distance: 133.2
click at [671, 352] on div "Preguntas 1 - 7 Match each statement with the correct person. Write the correct…" at bounding box center [678, 172] width 1192 height 690
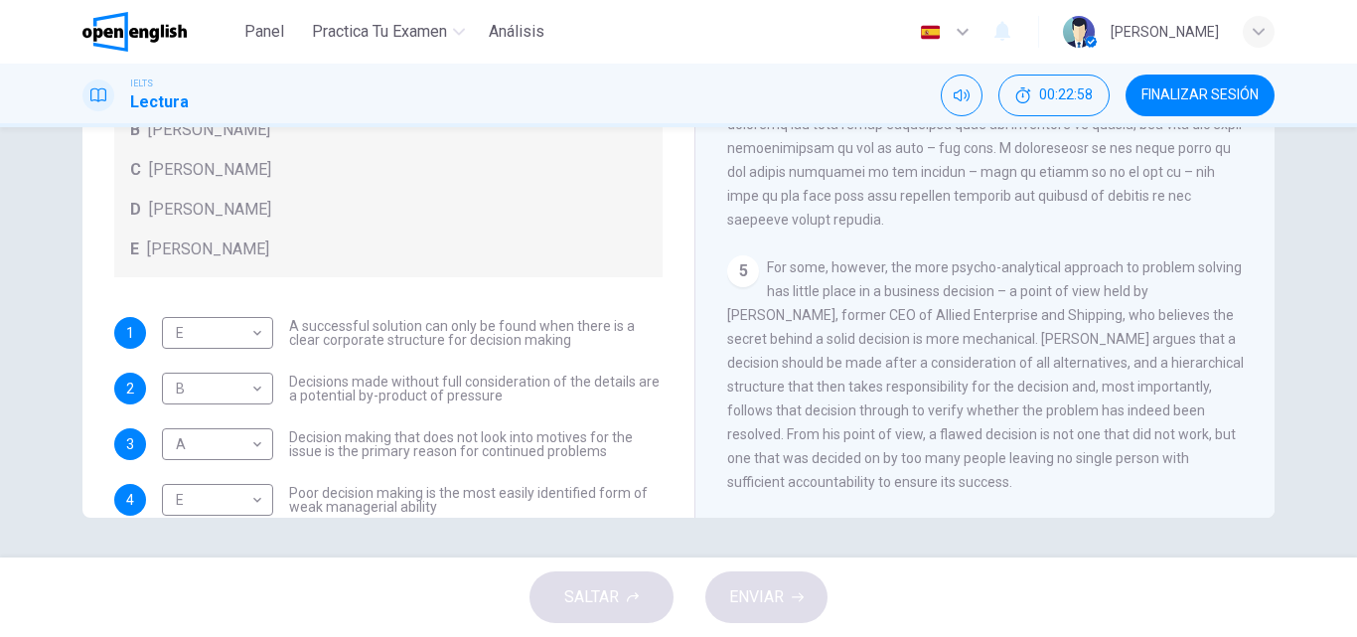
scroll to position [0, 0]
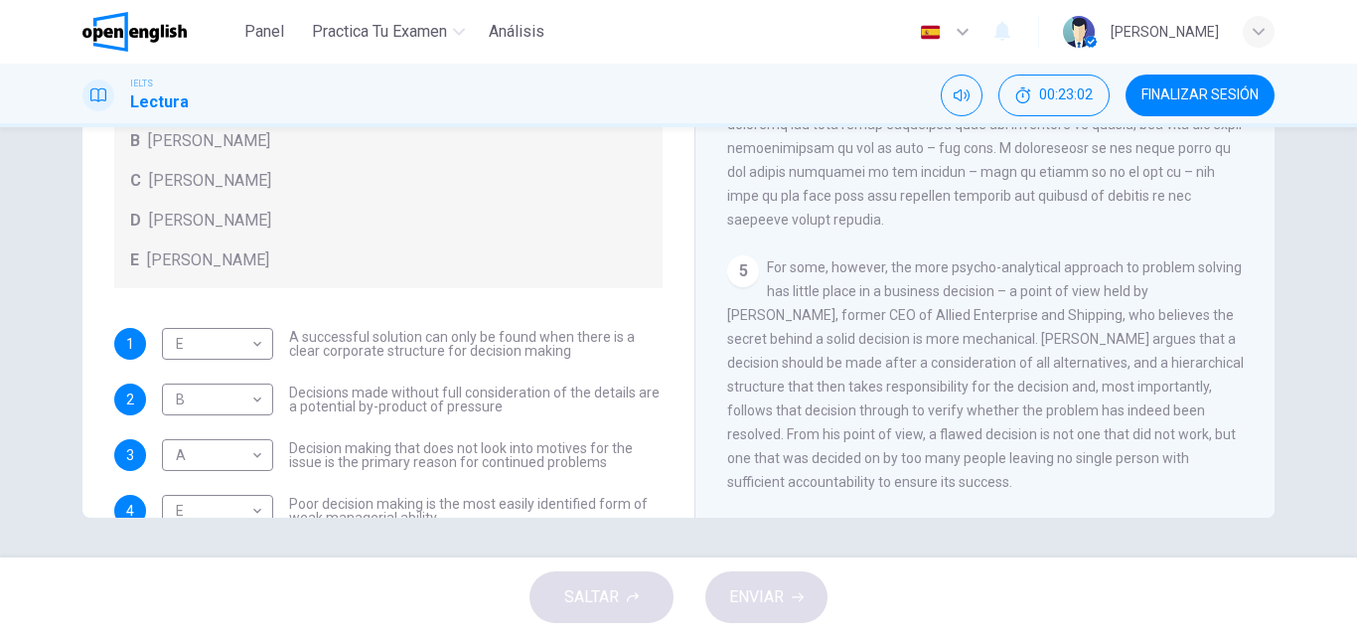
drag, startPoint x: 661, startPoint y: 248, endPoint x: 659, endPoint y: 295, distance: 46.7
click at [659, 295] on div "Preguntas 1 - 7 Match each statement with the correct person. Write the correct…" at bounding box center [388, 280] width 580 height 866
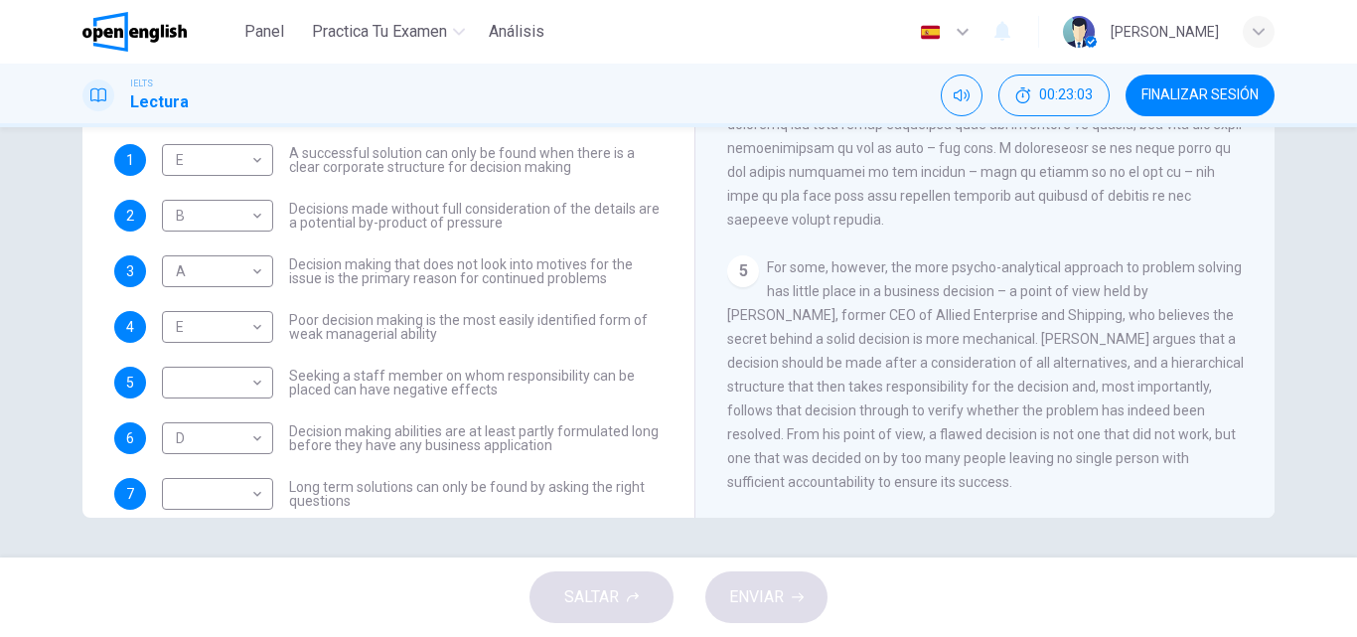
scroll to position [216, 0]
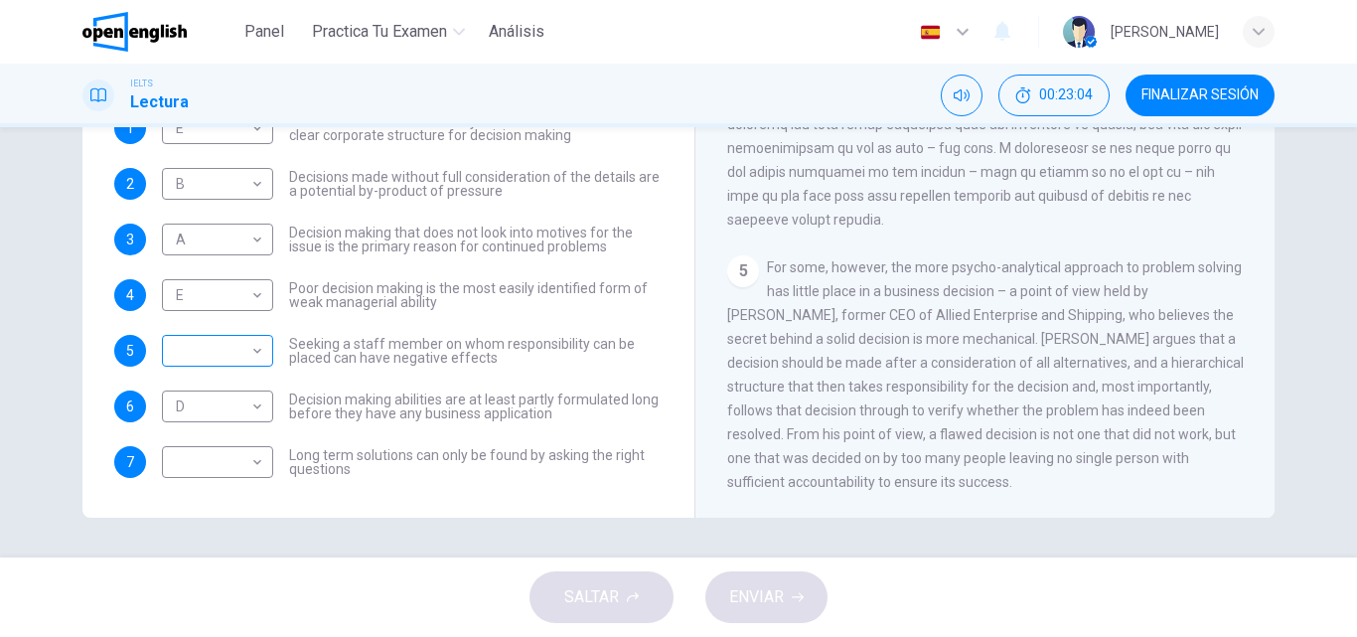
click at [218, 357] on body "Este sitio utiliza cookies, como se explica en nuestra Política de Privacidad .…" at bounding box center [678, 318] width 1357 height 637
click at [188, 446] on li "C" at bounding box center [212, 446] width 111 height 32
type input "*"
click at [188, 468] on body "Este sitio utiliza cookies, como se explica en nuestra Política de Privacidad .…" at bounding box center [678, 318] width 1357 height 637
click at [193, 510] on li "B" at bounding box center [212, 510] width 111 height 32
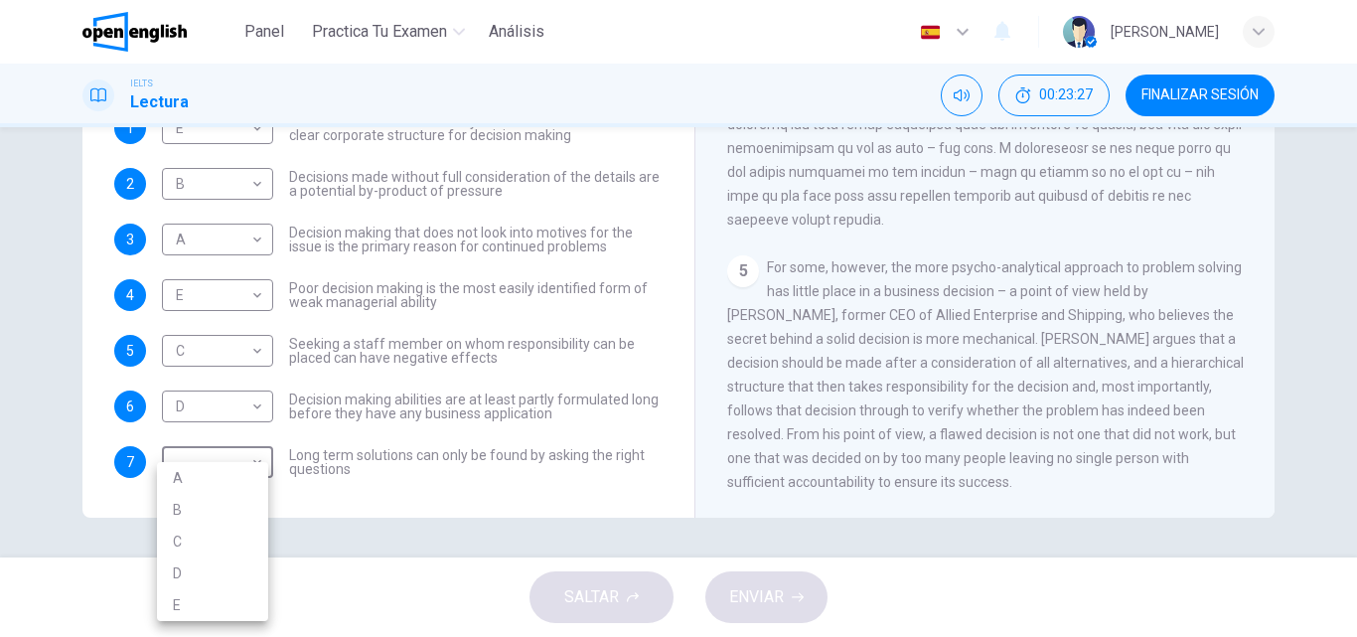
type input "*"
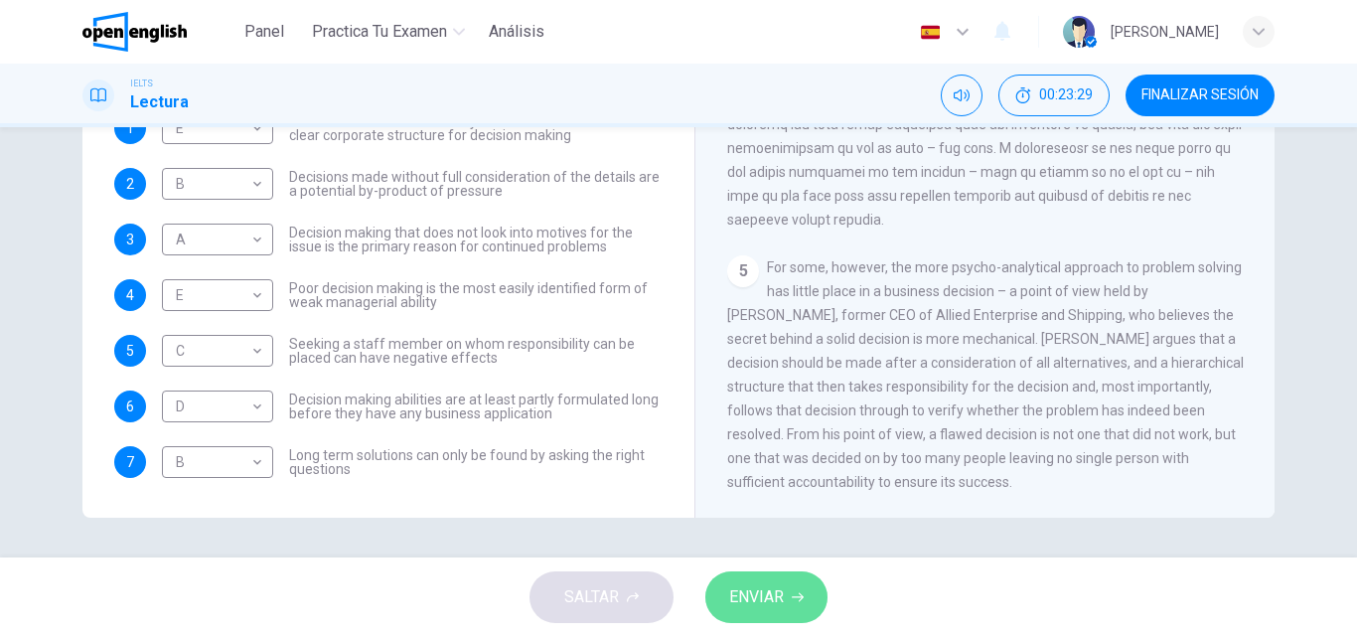
click at [787, 593] on button "ENVIAR" at bounding box center [766, 597] width 122 height 52
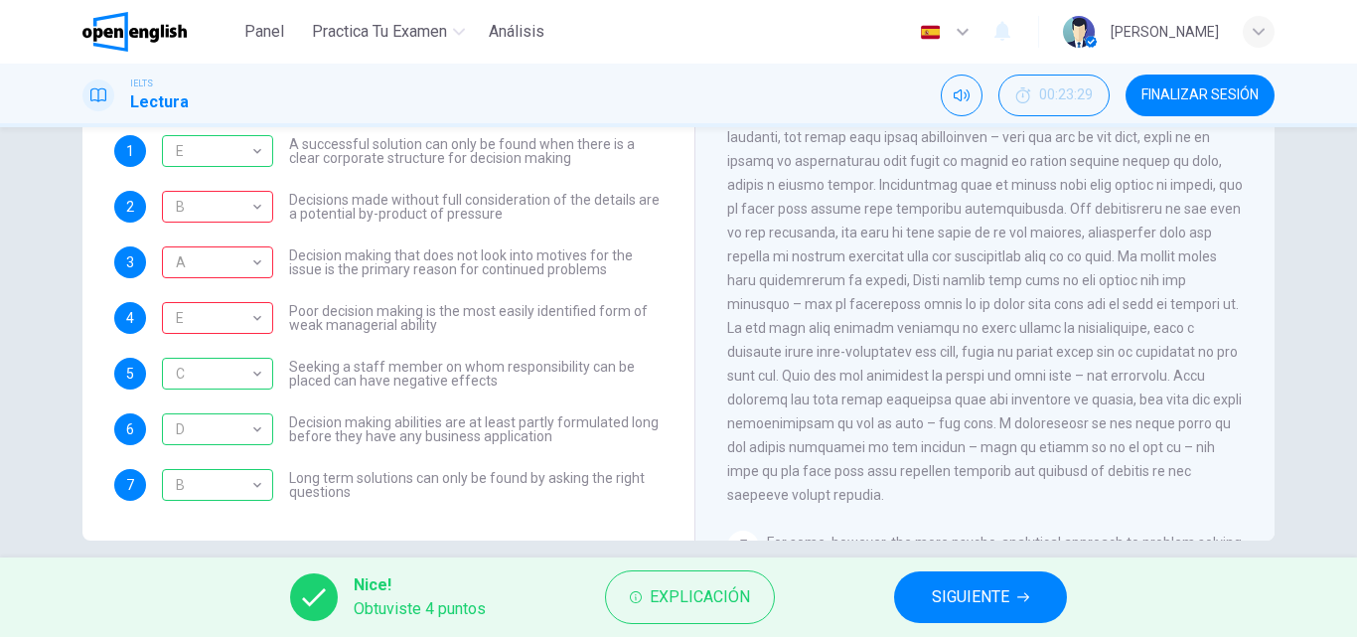
scroll to position [340, 0]
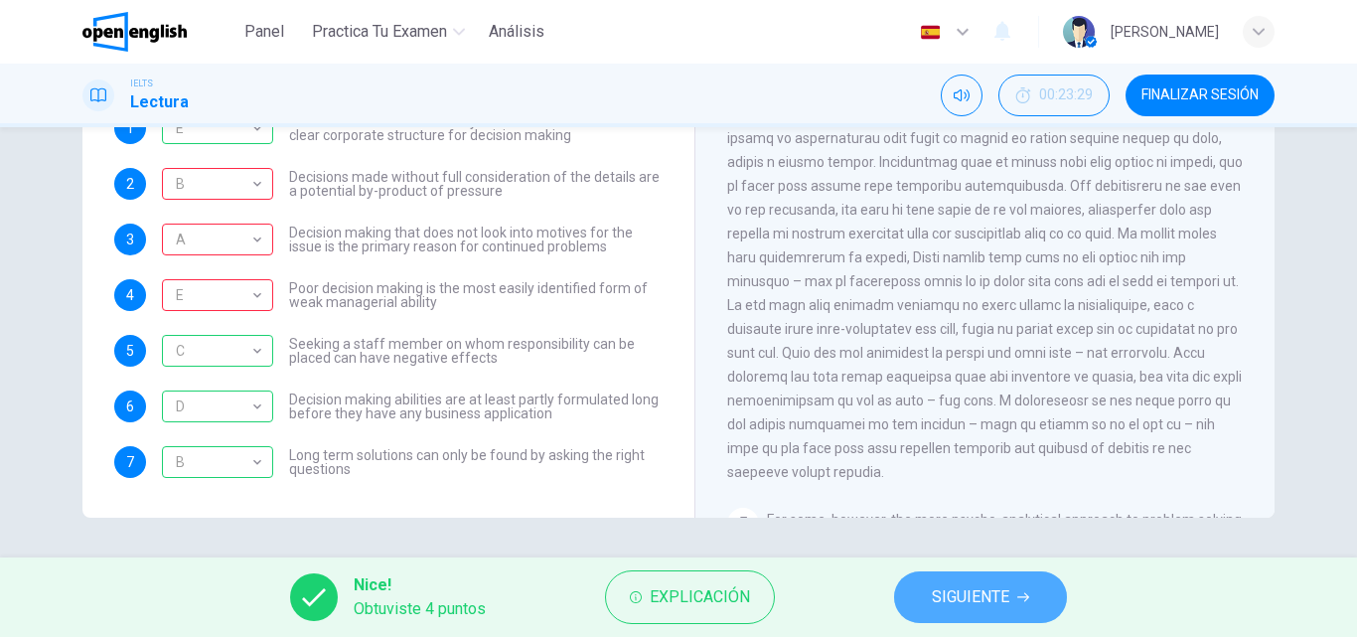
click at [1032, 587] on button "SIGUIENTE" at bounding box center [980, 597] width 173 height 52
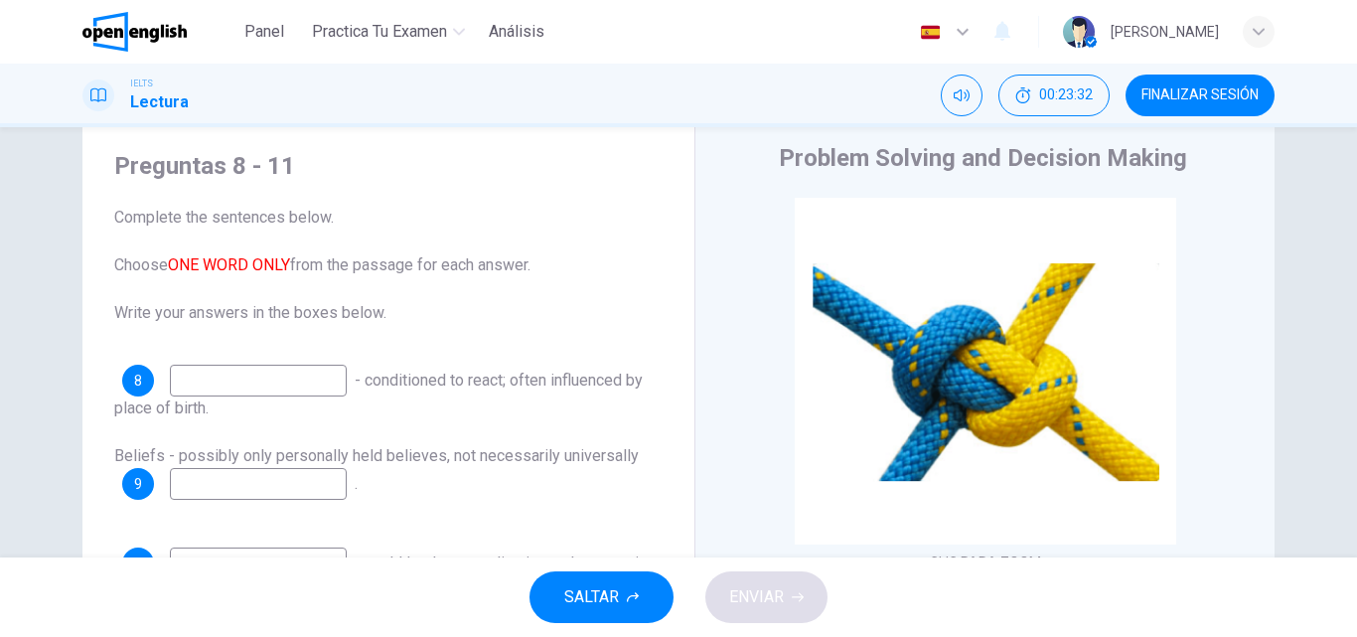
scroll to position [55, 0]
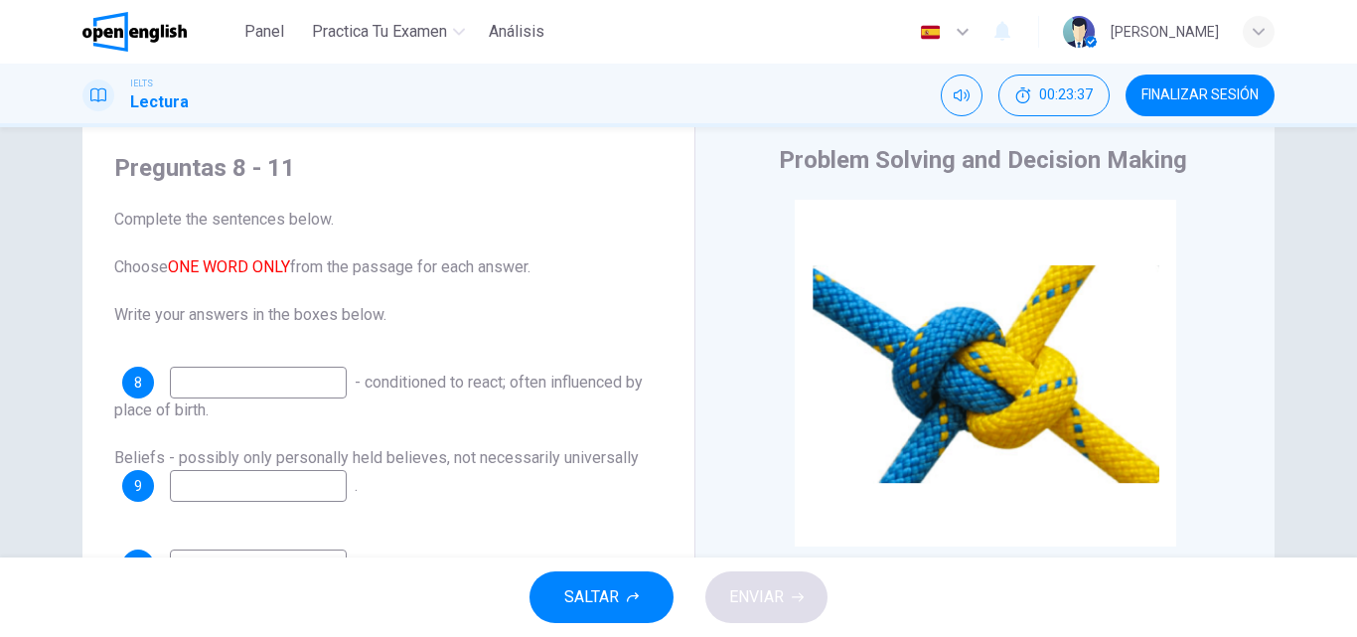
drag, startPoint x: 1346, startPoint y: 260, endPoint x: 1350, endPoint y: 373, distance: 112.3
click at [1350, 373] on div "Preguntas 8 - 11 Complete the sentences below. Choose ONE WORD ONLY from the pa…" at bounding box center [678, 342] width 1357 height 430
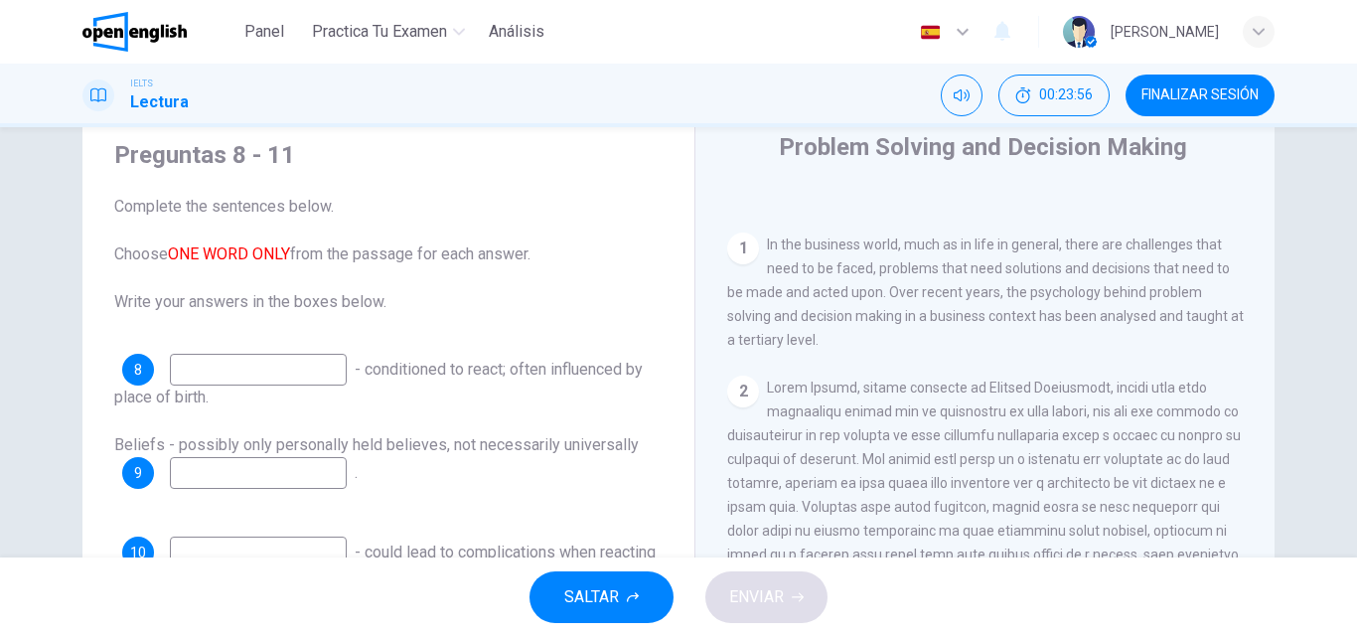
scroll to position [390, 0]
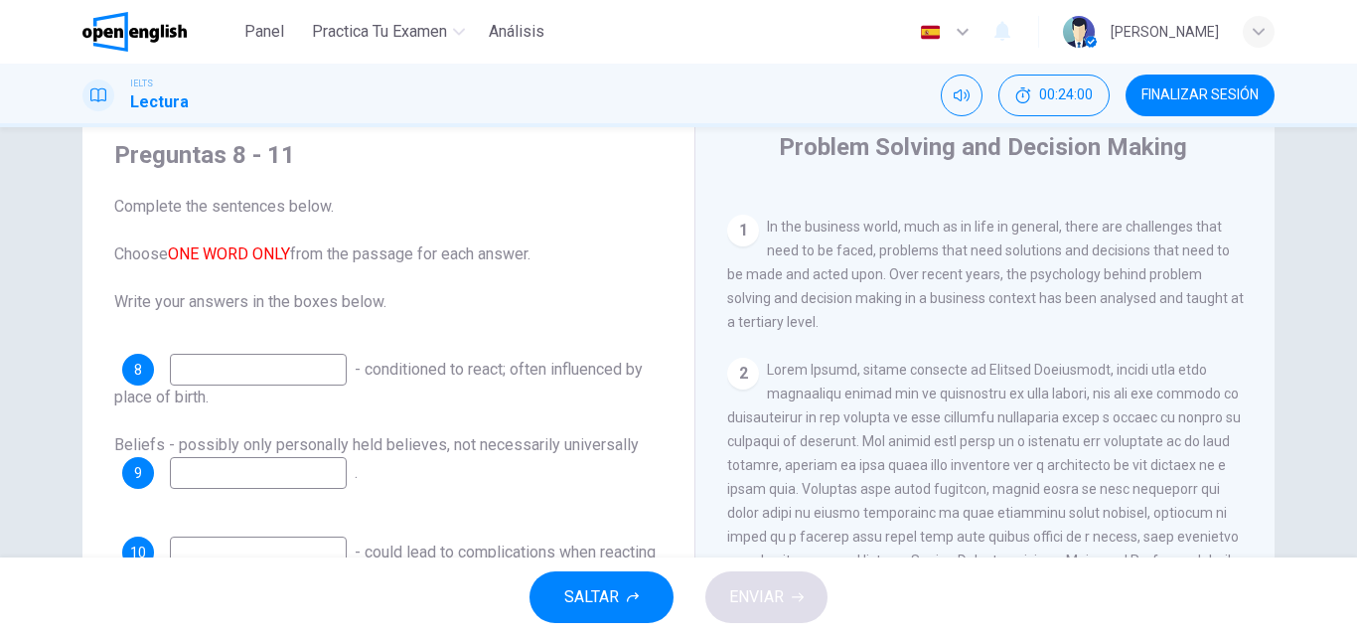
click at [339, 385] on div "8 - conditioned to react; often influenced by place of birth." at bounding box center [388, 382] width 548 height 56
click at [318, 376] on input at bounding box center [258, 370] width 177 height 32
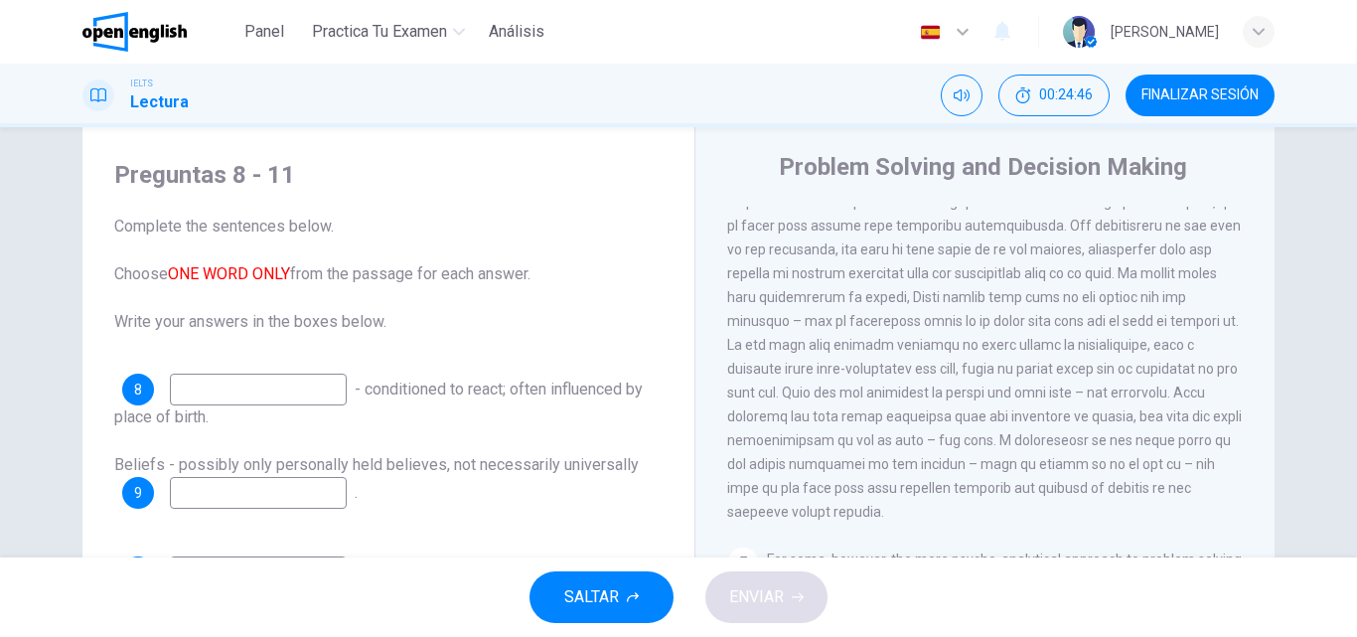
scroll to position [0, 0]
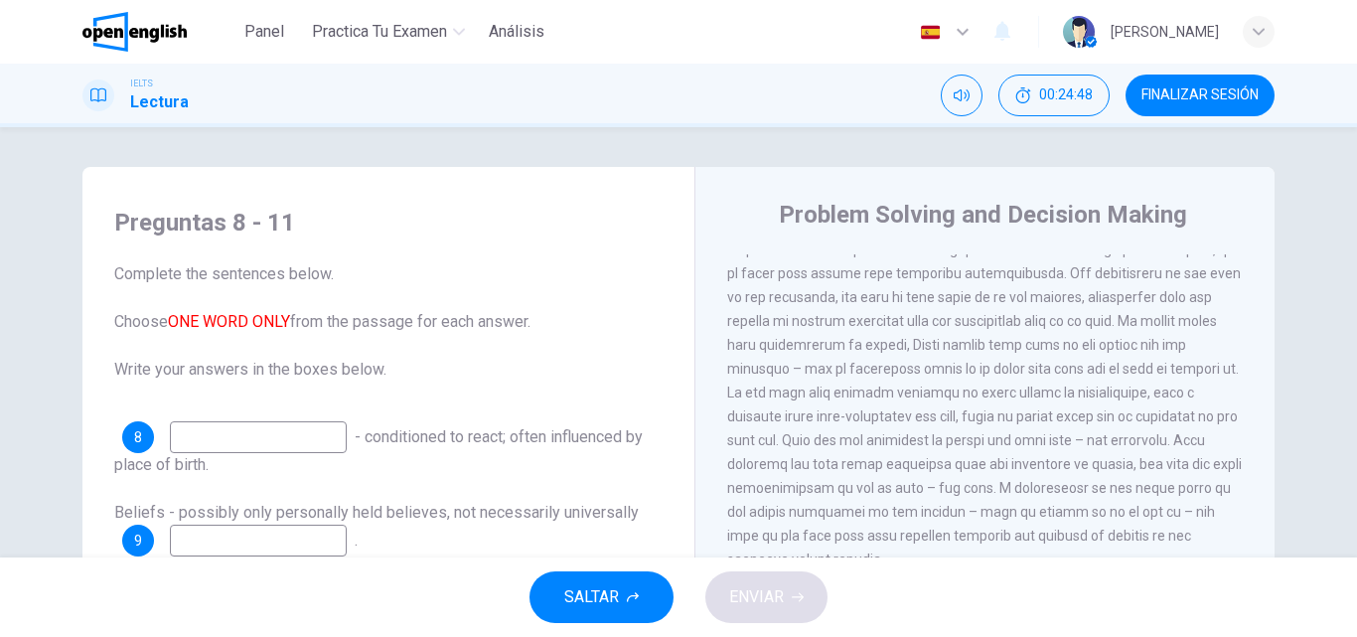
click at [1252, 429] on div "CLIC PARA ZOOM Clic para zoom 1 In the business world, much as in life in gener…" at bounding box center [998, 555] width 542 height 603
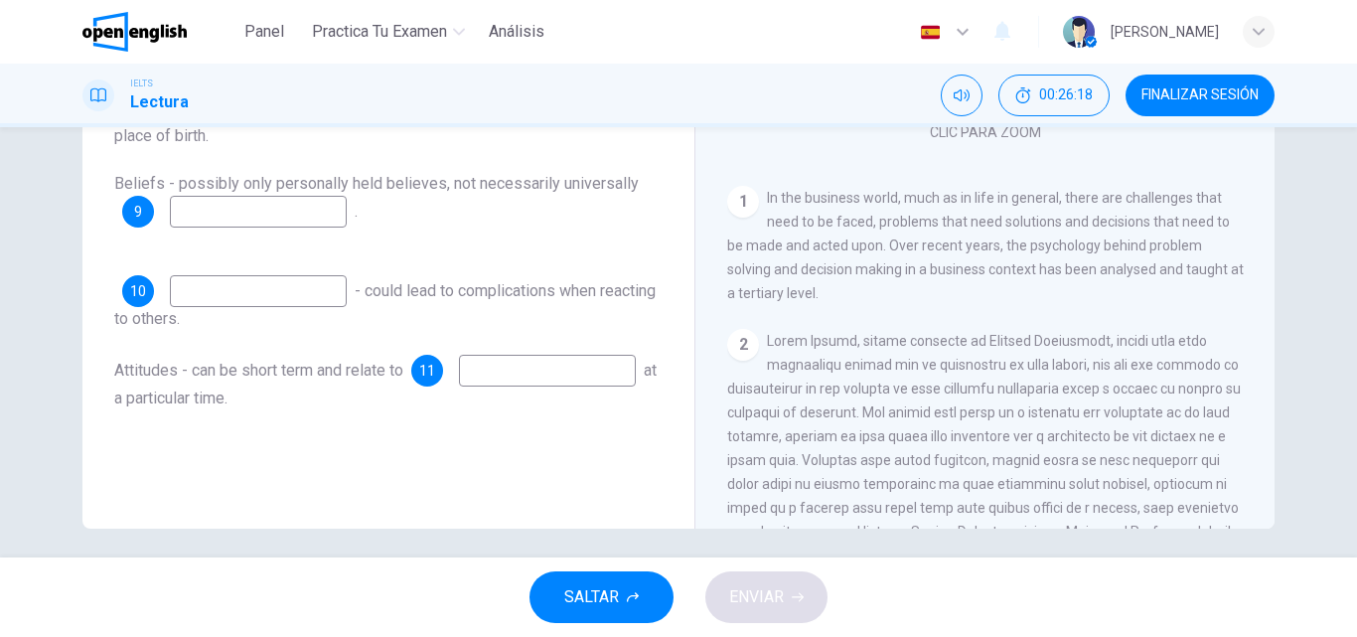
scroll to position [340, 0]
